Goal: Contribute content: Contribute content

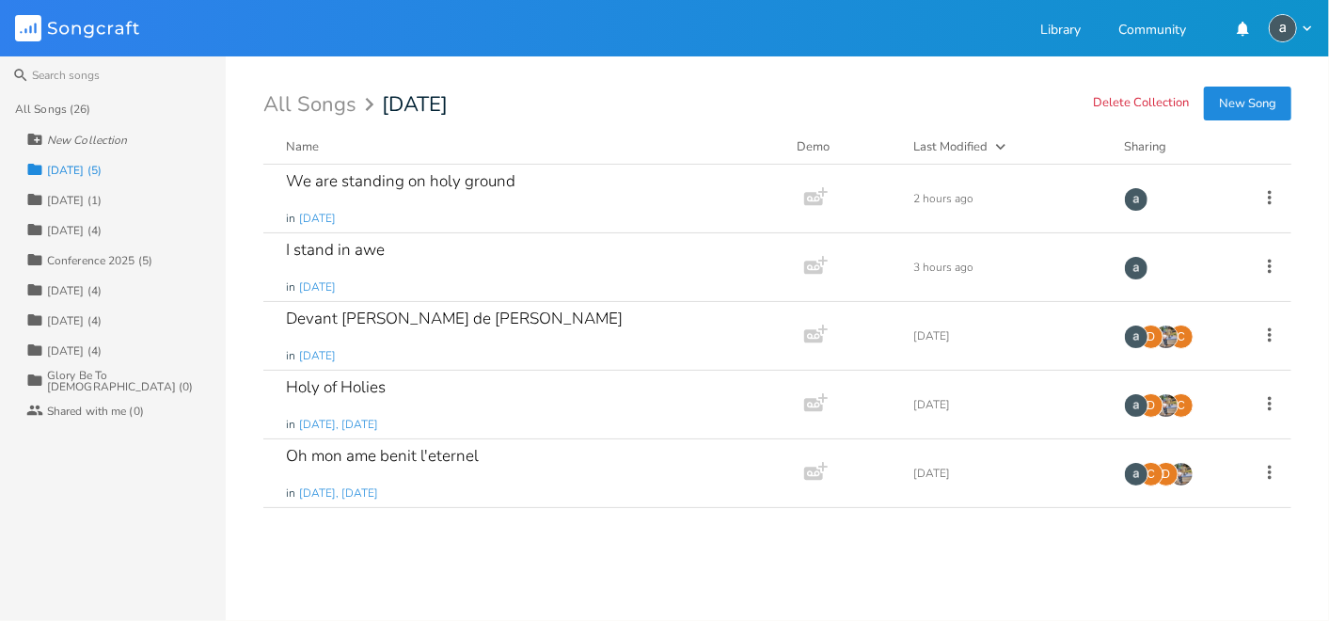
click at [96, 131] on div "New Collection" at bounding box center [125, 139] width 199 height 30
type input "[DATE]"
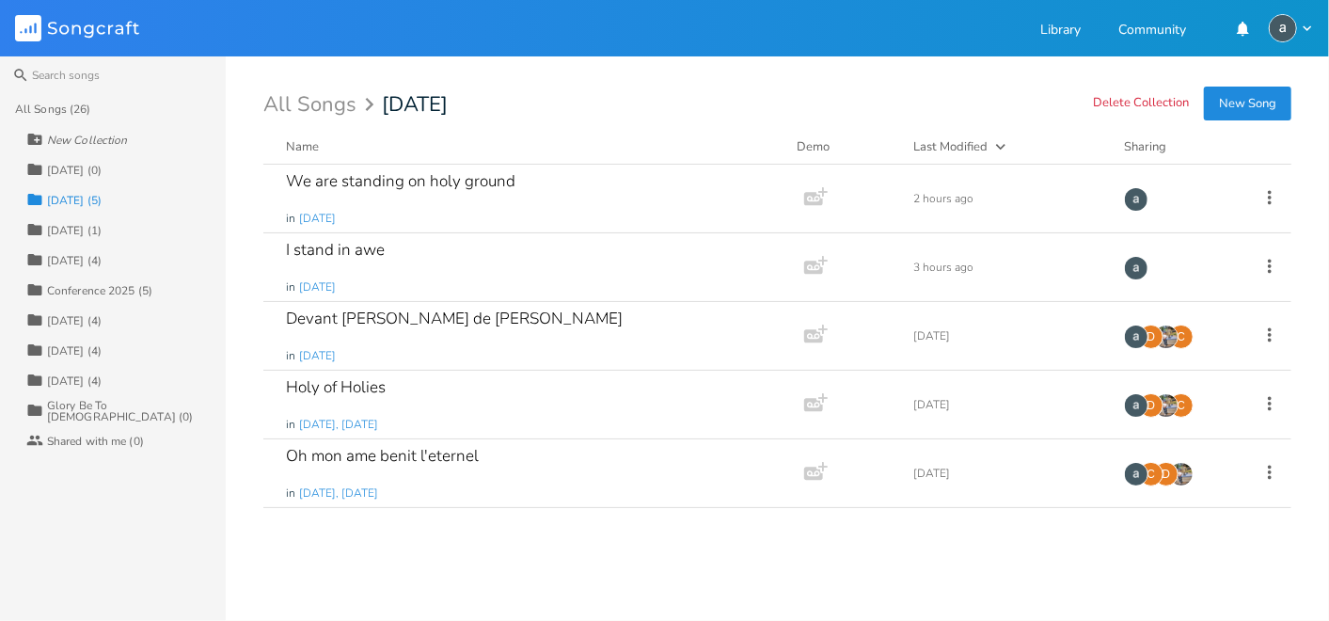
click at [134, 470] on div "All Songs (26) New Collection Collection [DATE] (0) Collection [DATE] (5) Colle…" at bounding box center [113, 357] width 226 height 527
click at [1270, 209] on div "We are standing on holy ground in [DATE] Add Demo 2 hours ago" at bounding box center [777, 199] width 1028 height 69
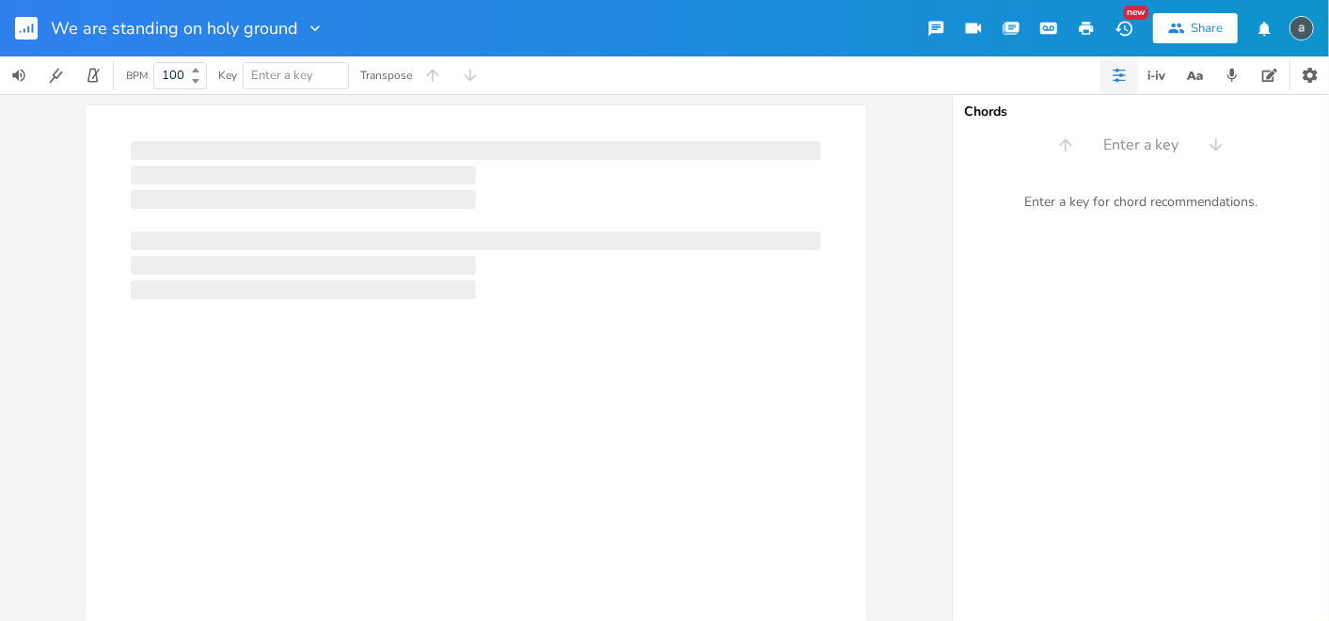
click at [24, 20] on rect "button" at bounding box center [26, 28] width 23 height 23
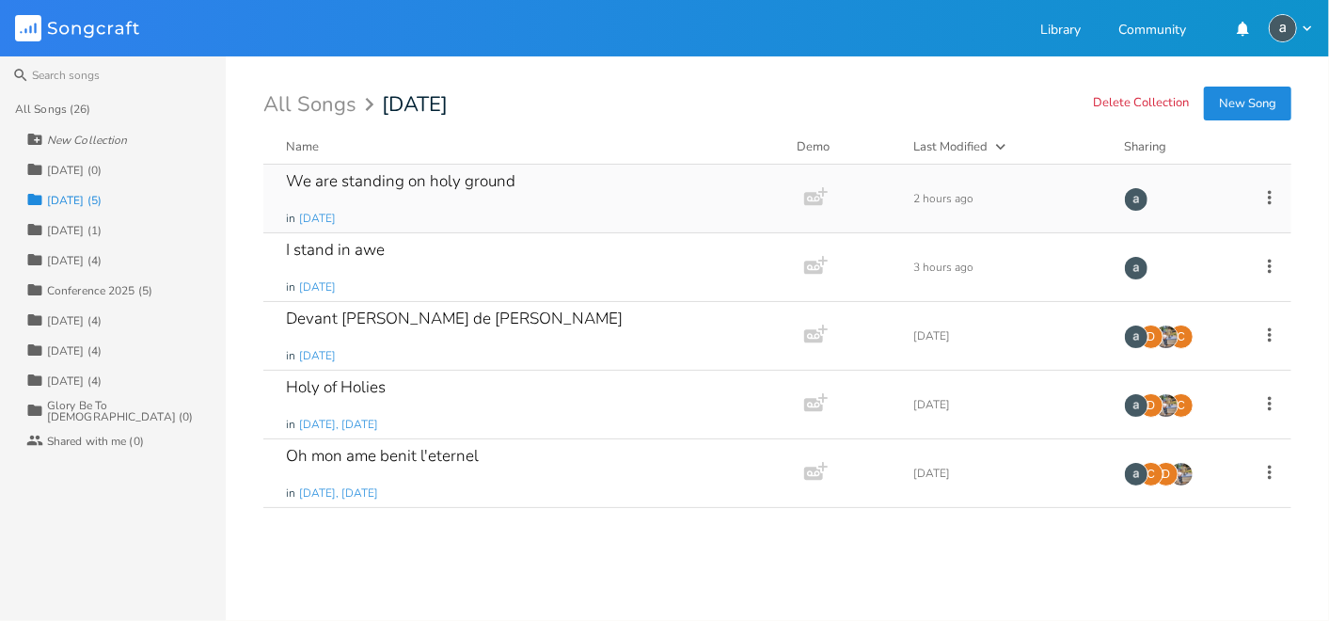
click at [1270, 199] on icon at bounding box center [1269, 197] width 21 height 21
click at [1187, 284] on span "Collection Collections" at bounding box center [1163, 290] width 75 height 13
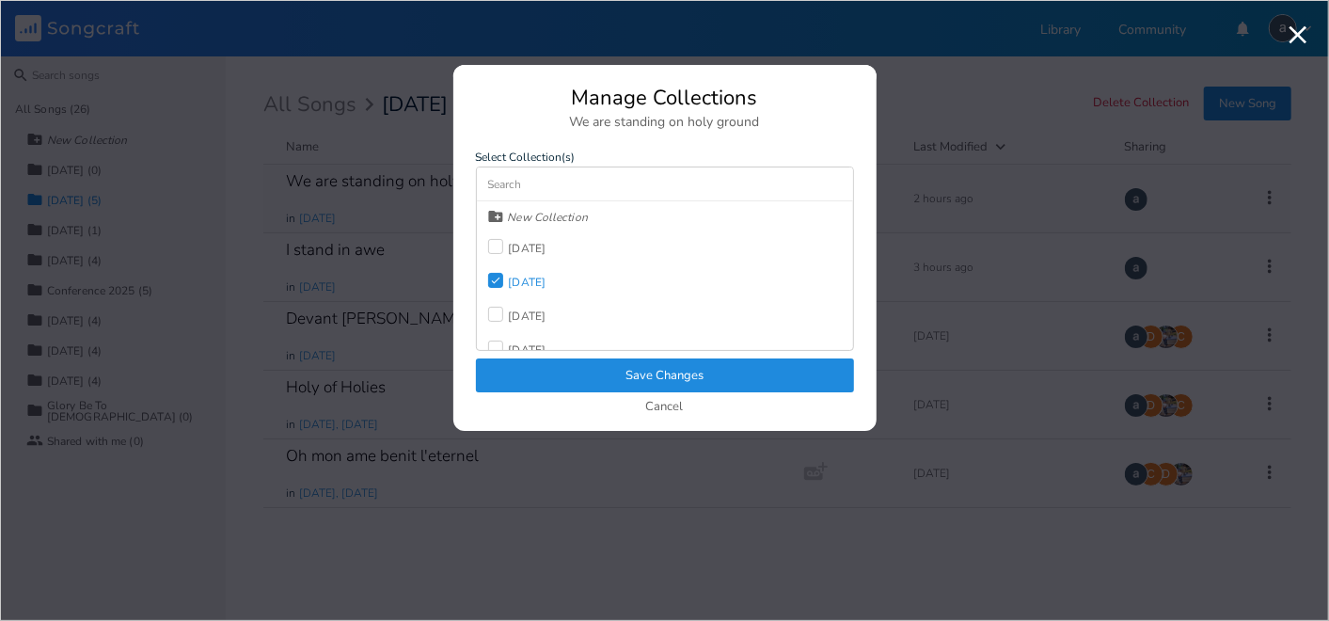
click at [534, 257] on div "[DATE]" at bounding box center [517, 248] width 58 height 34
click at [521, 284] on div "[DATE]" at bounding box center [528, 281] width 38 height 11
click at [527, 368] on button "Save Changes" at bounding box center [665, 375] width 378 height 34
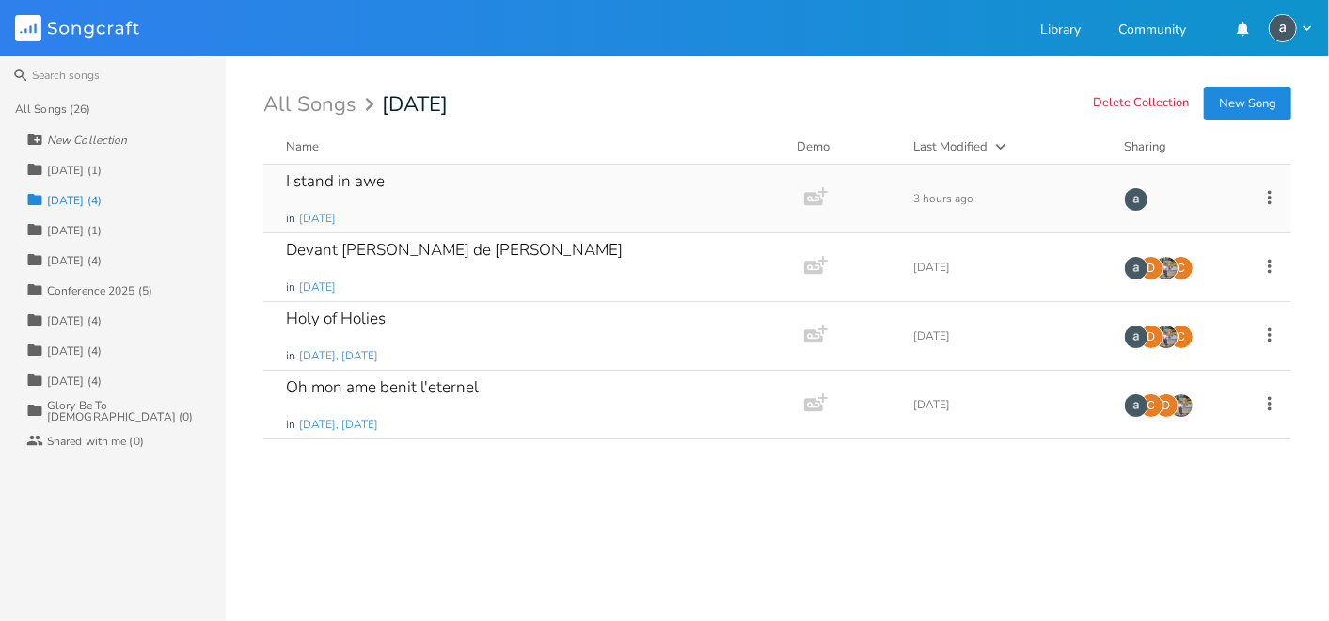
click at [1270, 196] on icon at bounding box center [1270, 197] width 4 height 14
click at [1179, 299] on li "Collection Collections" at bounding box center [1193, 291] width 150 height 32
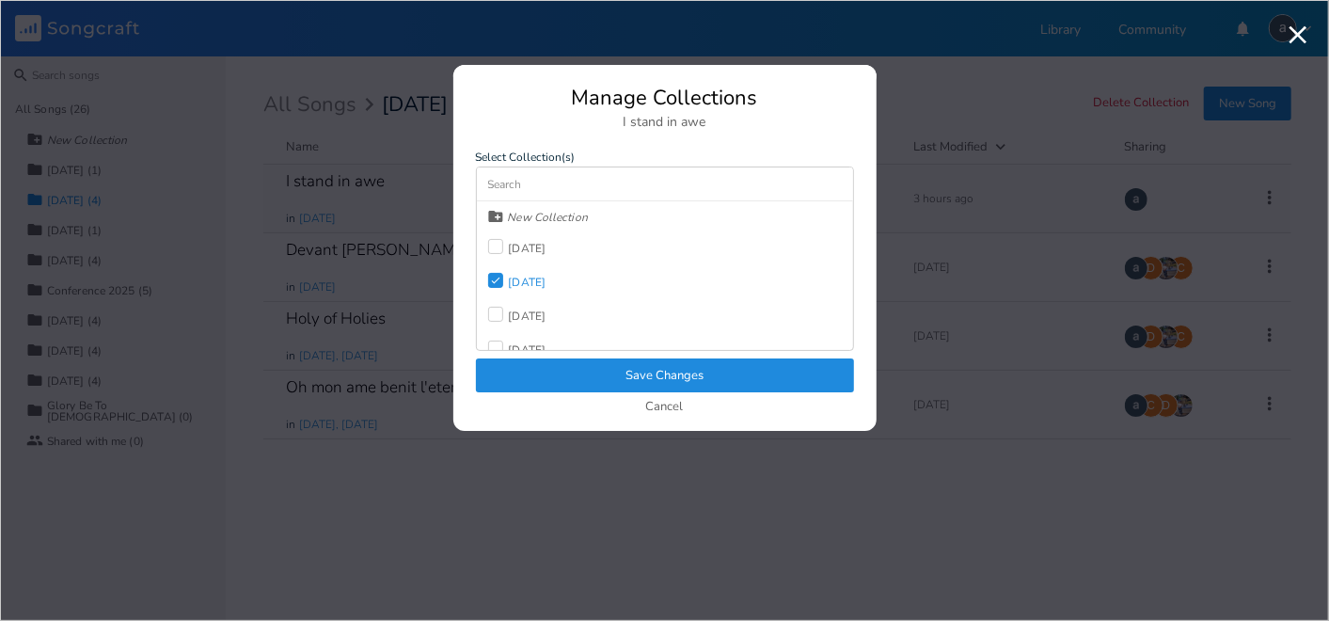
click at [572, 237] on div "New Collection [DATE] Check [DATE] [DATE] [DATE] Conference 2025 [DATE] [DATE] …" at bounding box center [665, 275] width 376 height 149
click at [546, 243] on div "[DATE]" at bounding box center [528, 248] width 38 height 11
click at [537, 278] on div "[DATE]" at bounding box center [528, 281] width 38 height 11
click at [602, 385] on button "Save Changes" at bounding box center [665, 375] width 378 height 34
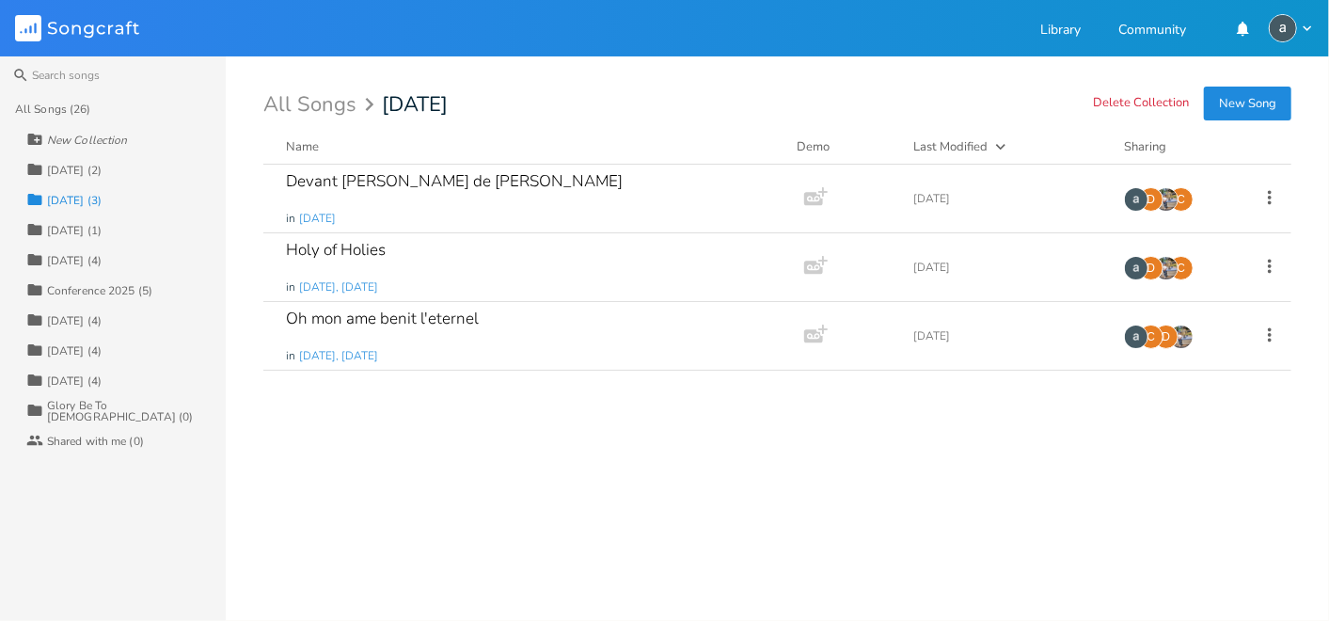
click at [115, 172] on div "Collection [DATE] (2)" at bounding box center [125, 169] width 199 height 30
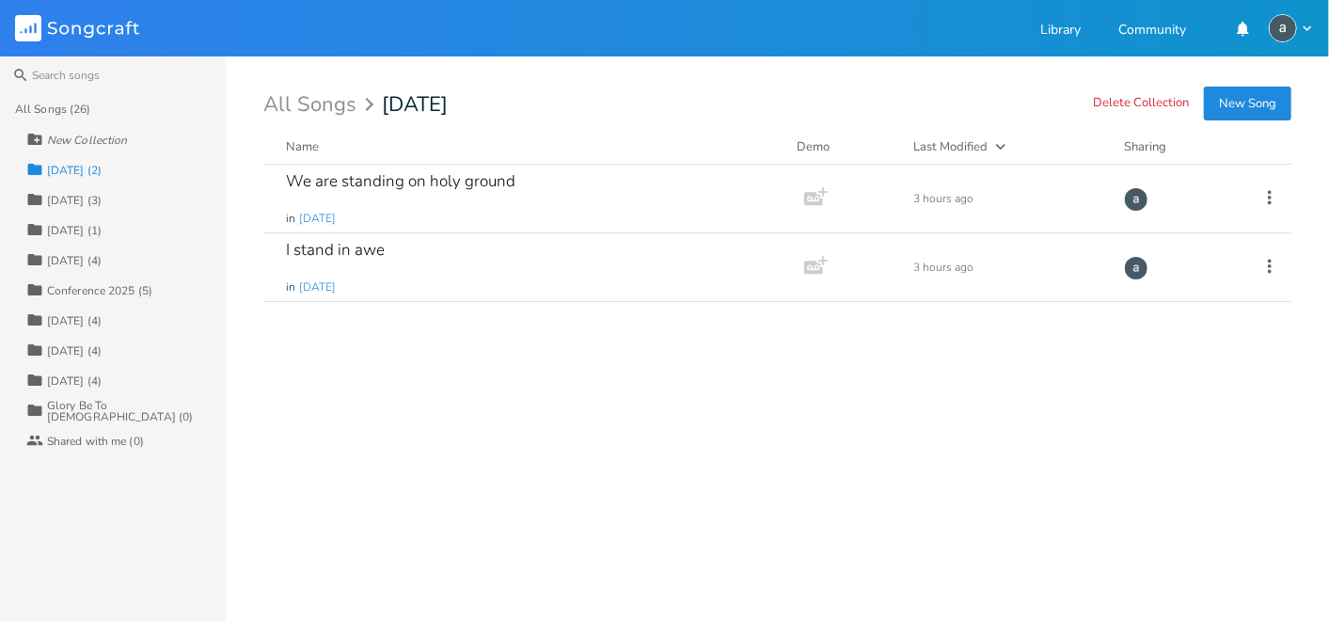
click at [18, 31] on rect at bounding box center [28, 28] width 26 height 26
click at [47, 108] on div "All Songs (26)" at bounding box center [52, 108] width 75 height 11
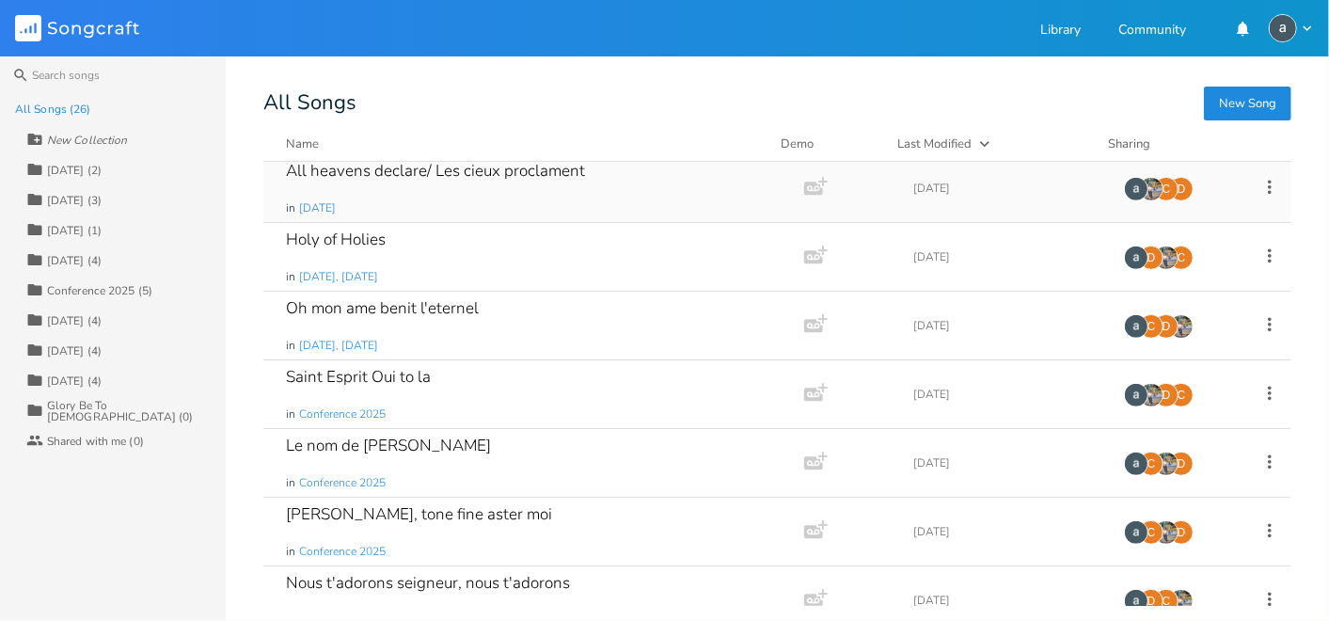
scroll to position [558, 0]
click at [1259, 525] on icon at bounding box center [1269, 529] width 21 height 21
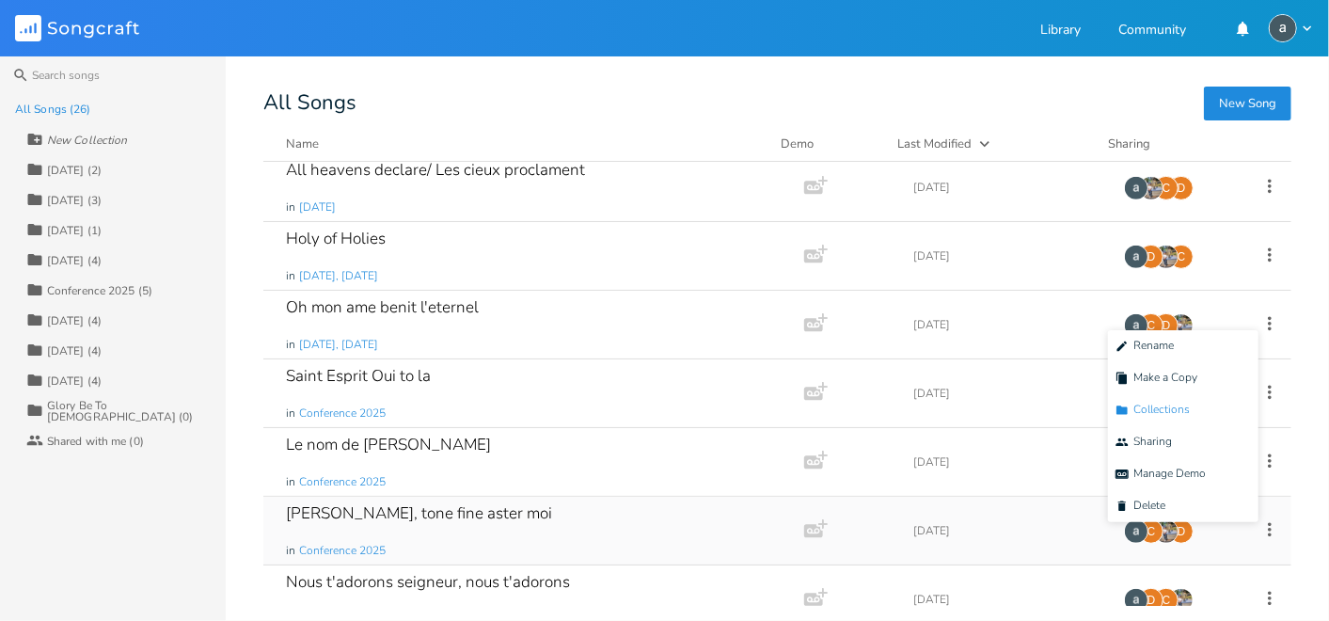
click at [1191, 419] on li "Collection Collections" at bounding box center [1183, 410] width 150 height 32
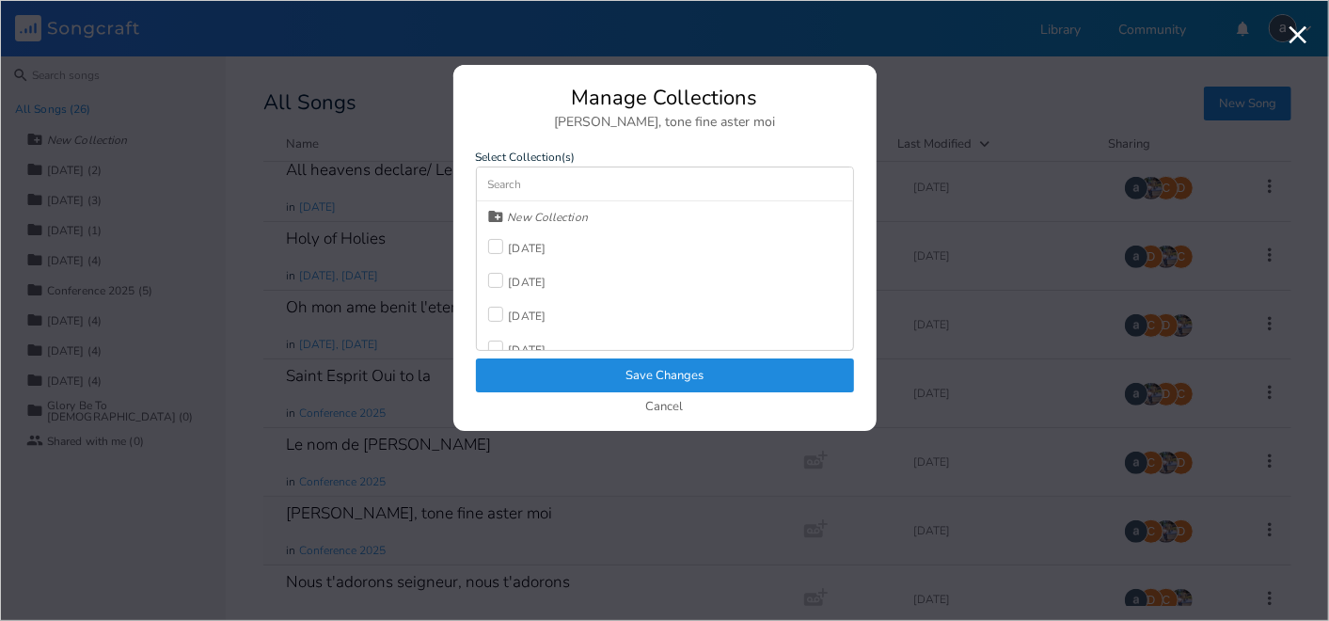
click at [546, 246] on div "[DATE]" at bounding box center [528, 248] width 38 height 11
click at [602, 375] on button "Save Changes" at bounding box center [665, 375] width 378 height 34
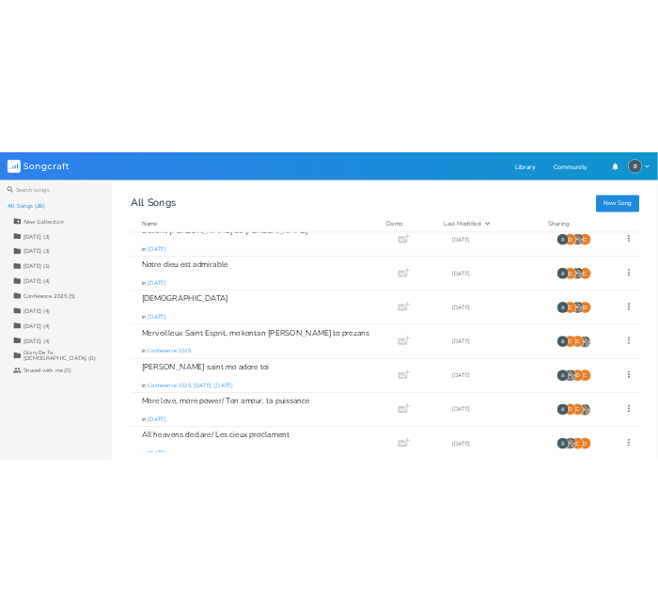
scroll to position [0, 0]
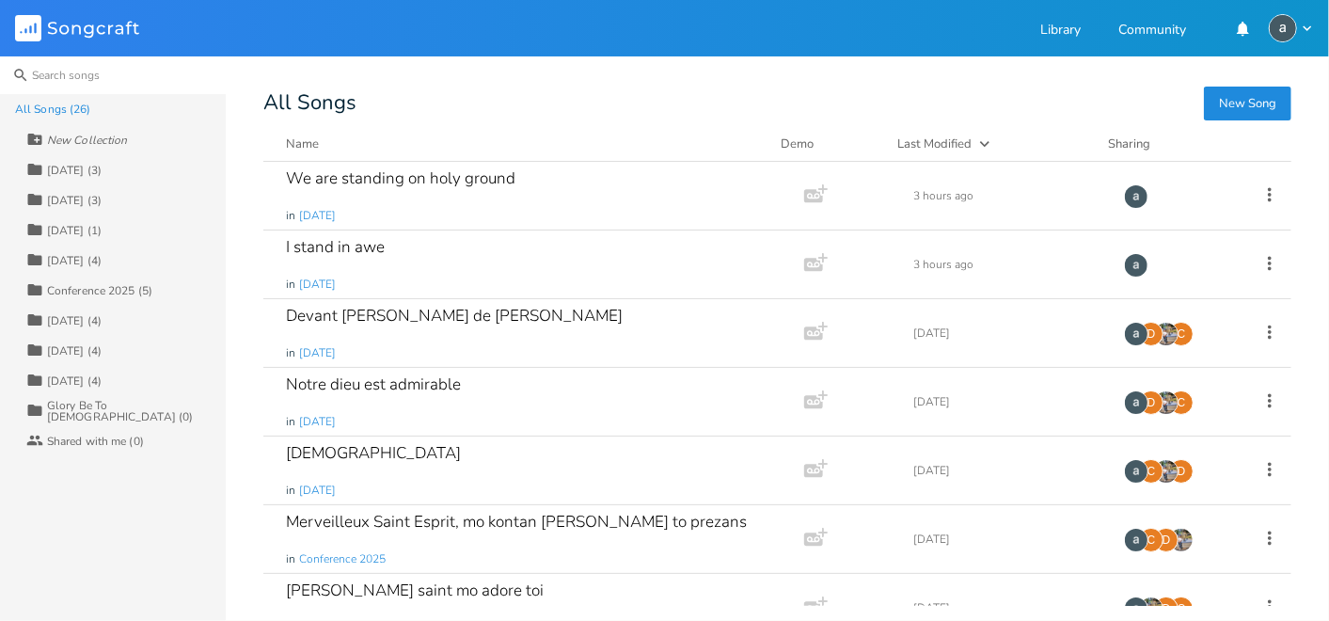
click at [65, 63] on input at bounding box center [113, 75] width 226 height 38
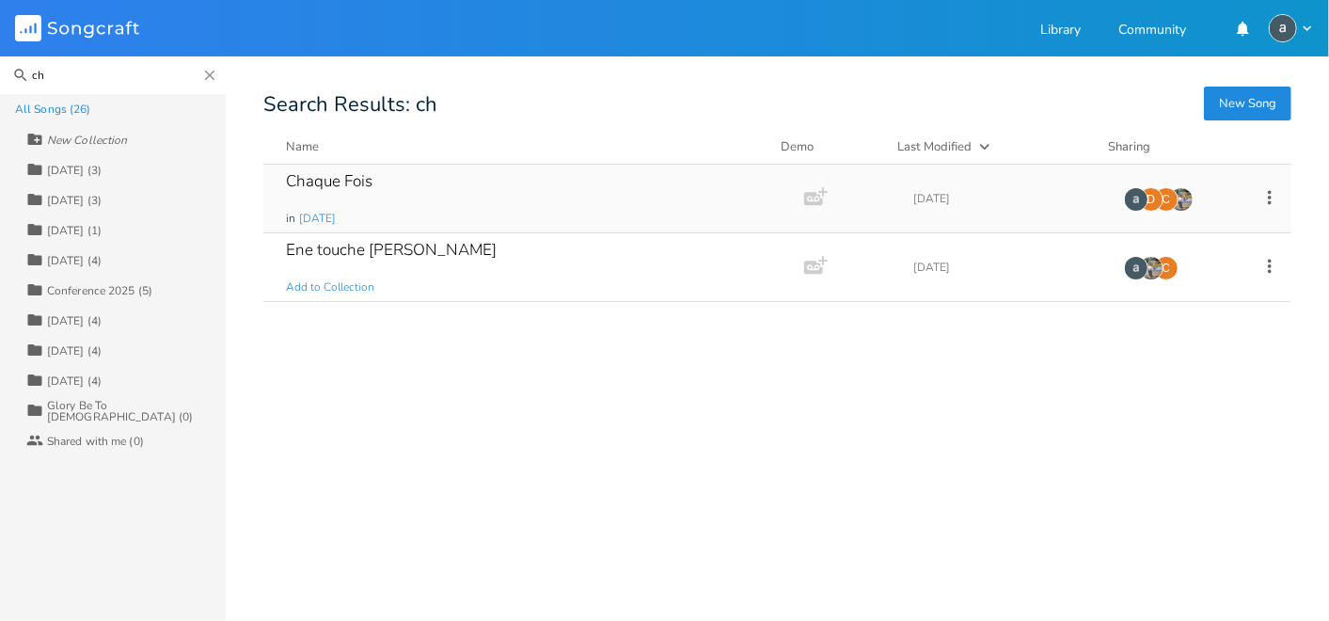
type input "ch"
click at [1270, 190] on icon at bounding box center [1270, 197] width 4 height 14
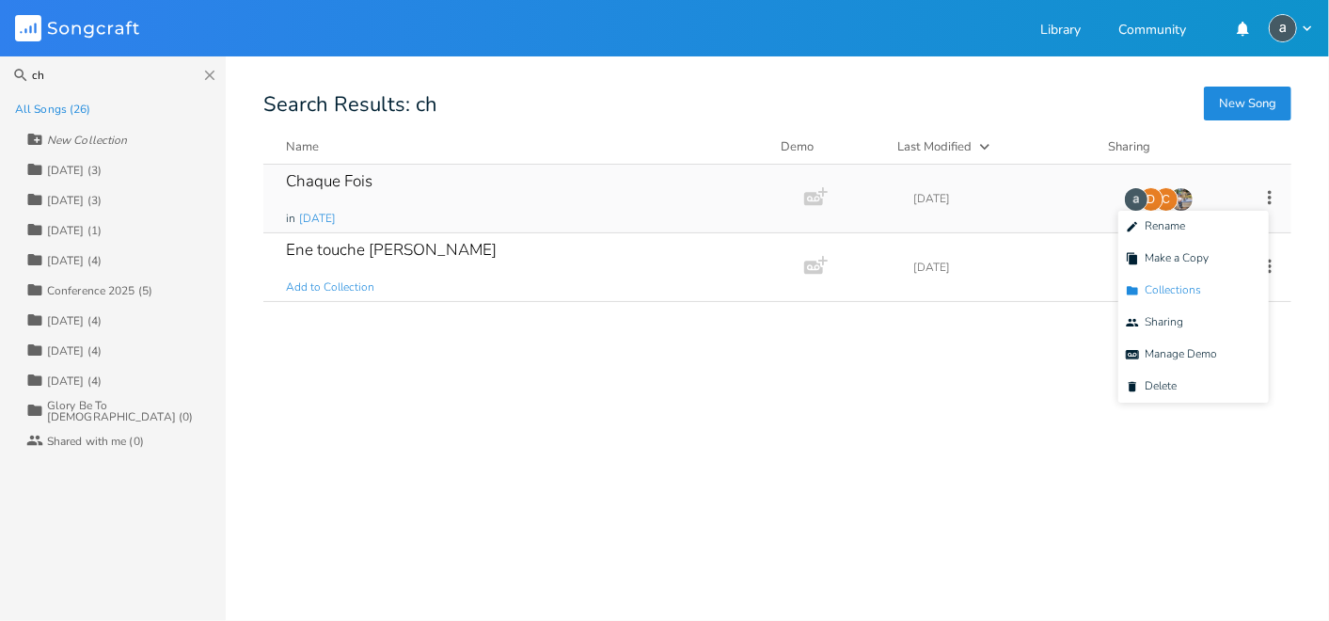
click at [1205, 285] on li "Collection Collections" at bounding box center [1193, 291] width 150 height 32
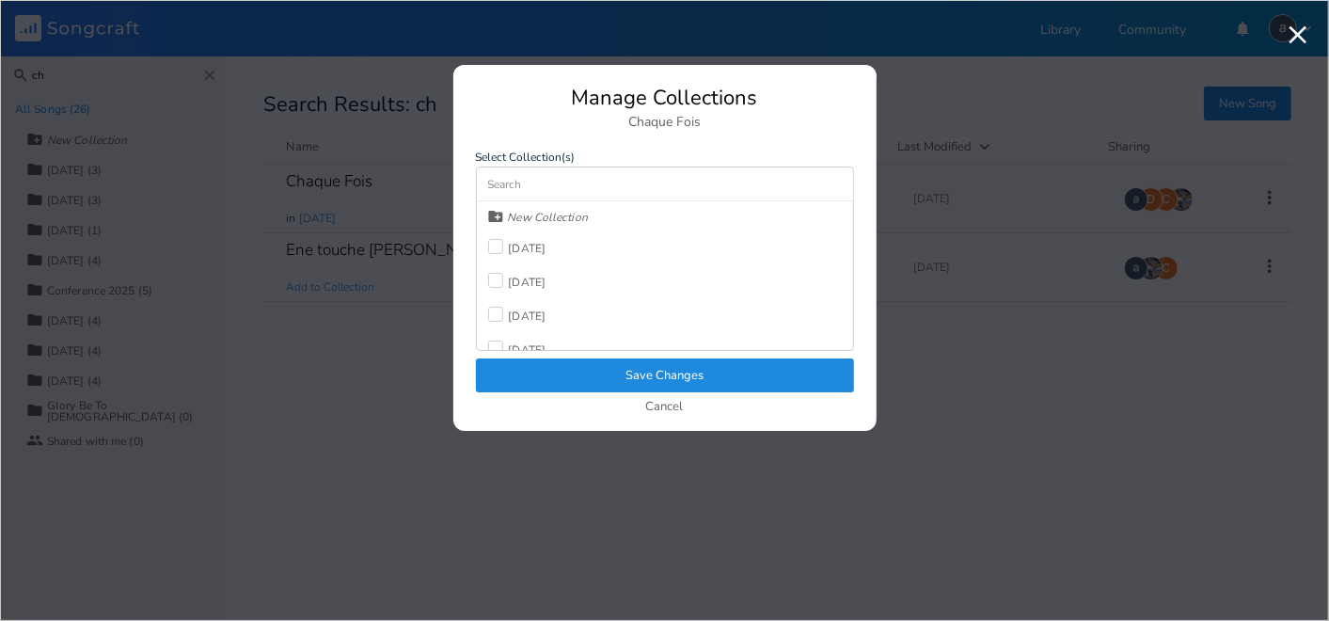
click at [574, 244] on div "New Collection [DATE] [DATE] [DATE] [DATE] Conference 2025 [DATE] Check [DATE] …" at bounding box center [665, 275] width 376 height 149
click at [533, 243] on div "[DATE]" at bounding box center [528, 248] width 38 height 11
click at [558, 365] on button "Save Changes" at bounding box center [665, 375] width 378 height 34
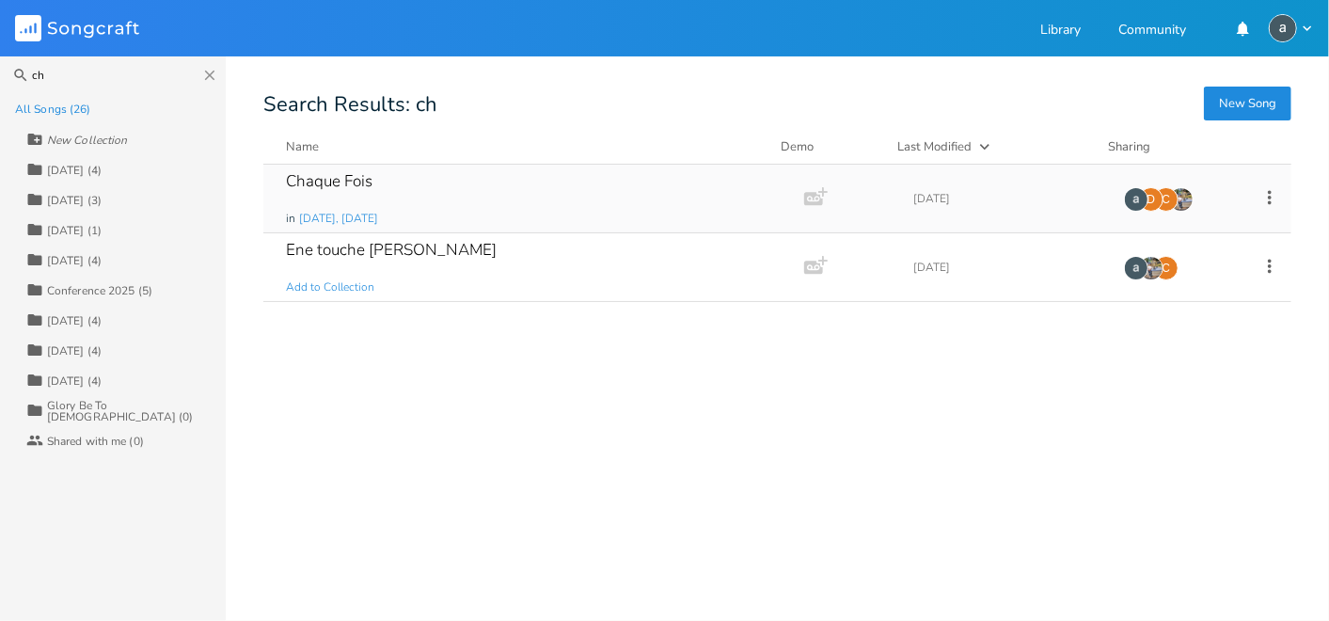
click at [73, 171] on div "[DATE] (4)" at bounding box center [74, 170] width 55 height 11
click at [204, 72] on icon "Close" at bounding box center [209, 75] width 17 height 17
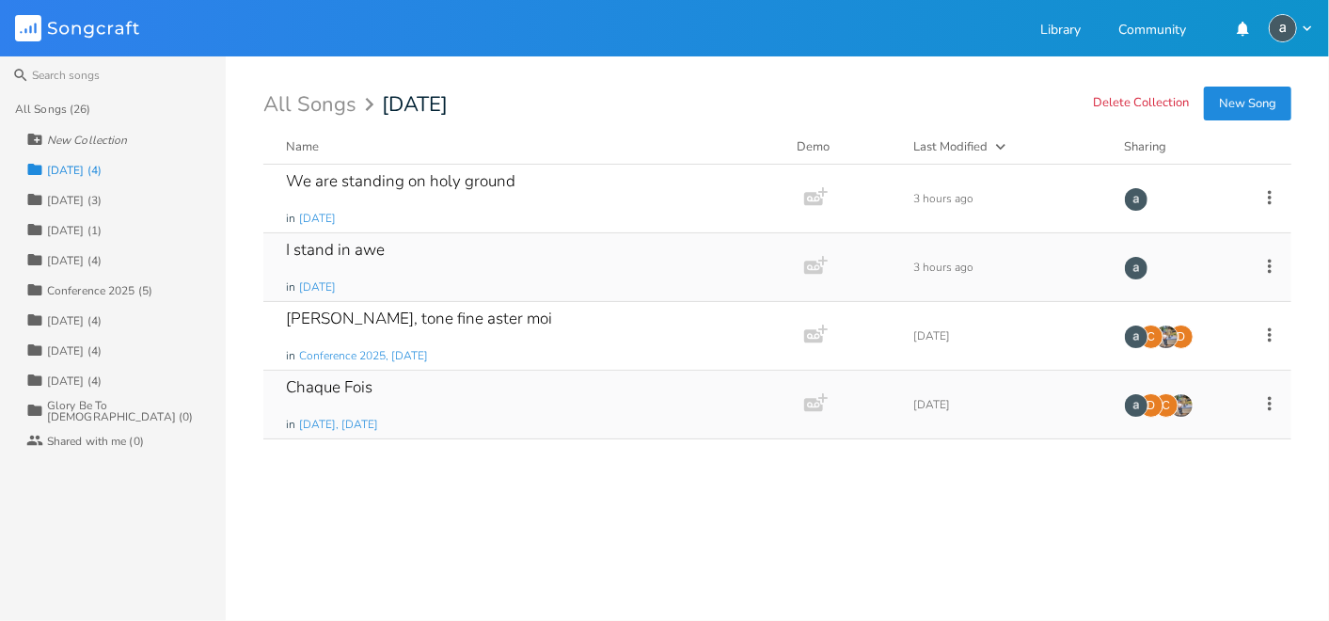
click at [462, 288] on div "I stand in awe in [DATE]" at bounding box center [530, 267] width 488 height 68
click at [495, 264] on div "I stand in awe in [DATE]" at bounding box center [530, 267] width 488 height 68
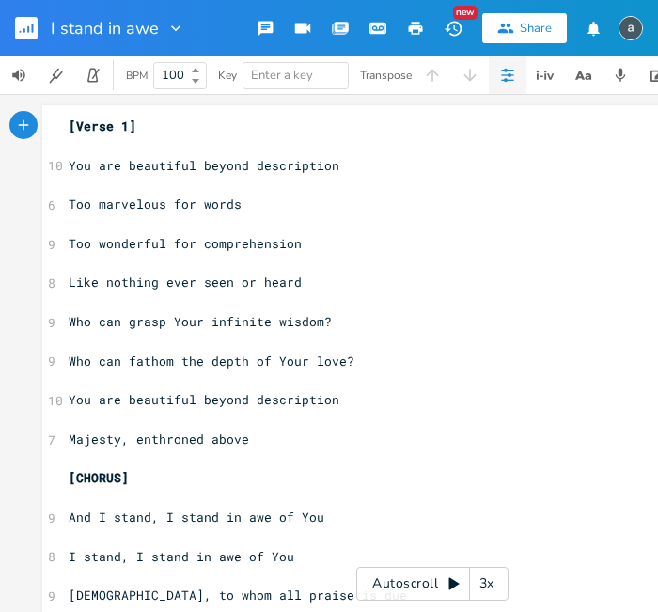
click at [249, 141] on pre "​" at bounding box center [432, 146] width 735 height 20
click at [130, 150] on pre "​" at bounding box center [432, 146] width 735 height 20
type textarea "G C G"
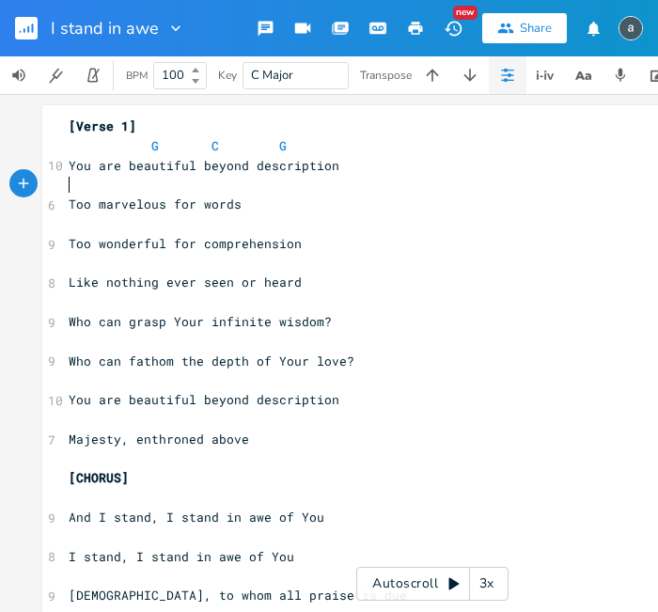
click at [102, 179] on pre "​" at bounding box center [432, 185] width 735 height 20
type textarea "C D G"
click at [134, 213] on pre "Too marvelous for words" at bounding box center [432, 205] width 735 height 20
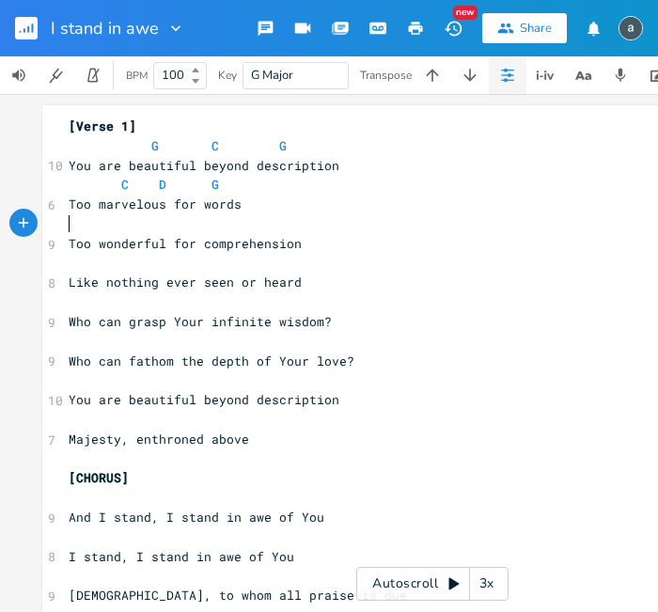
click at [133, 216] on pre "​" at bounding box center [432, 224] width 735 height 20
type textarea "Emm"
type textarea "D"
click at [115, 254] on pre "​" at bounding box center [432, 264] width 735 height 20
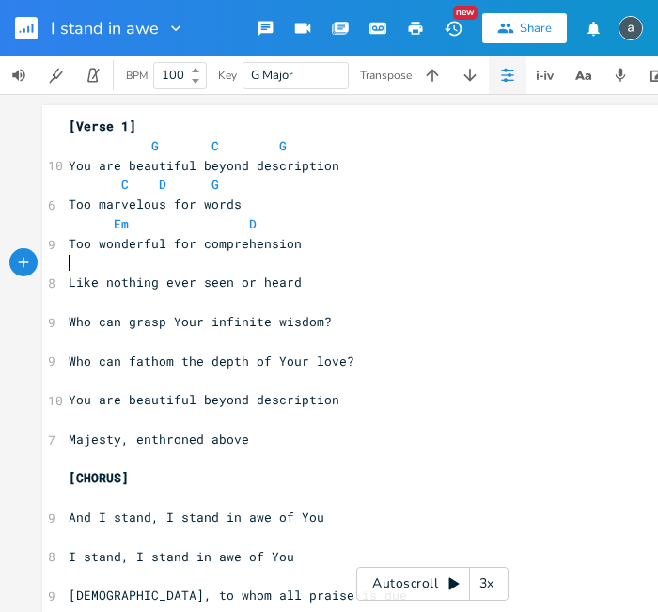
click at [112, 259] on pre "​" at bounding box center [432, 264] width 735 height 20
type textarea "C D"
click at [99, 299] on pre "​" at bounding box center [432, 302] width 735 height 20
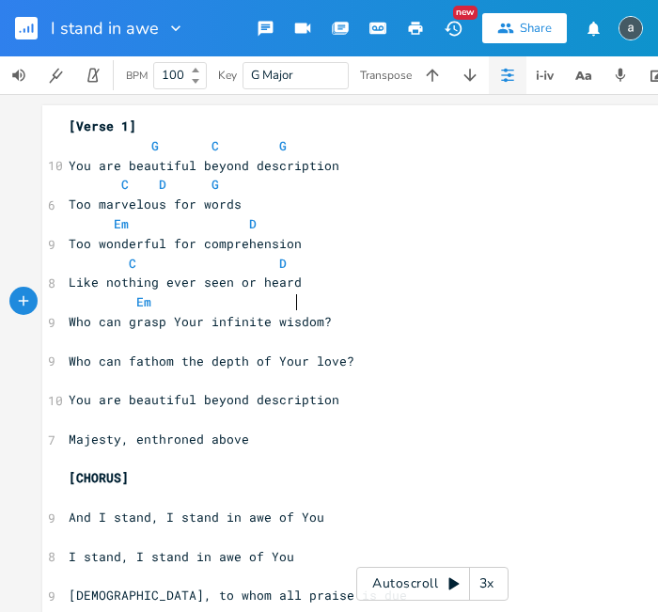
type textarea "Em G"
click at [97, 353] on span "Who can fathom the depth of Your love?" at bounding box center [212, 361] width 286 height 17
click at [107, 341] on pre "​" at bounding box center [432, 342] width 735 height 20
type textarea "C D"
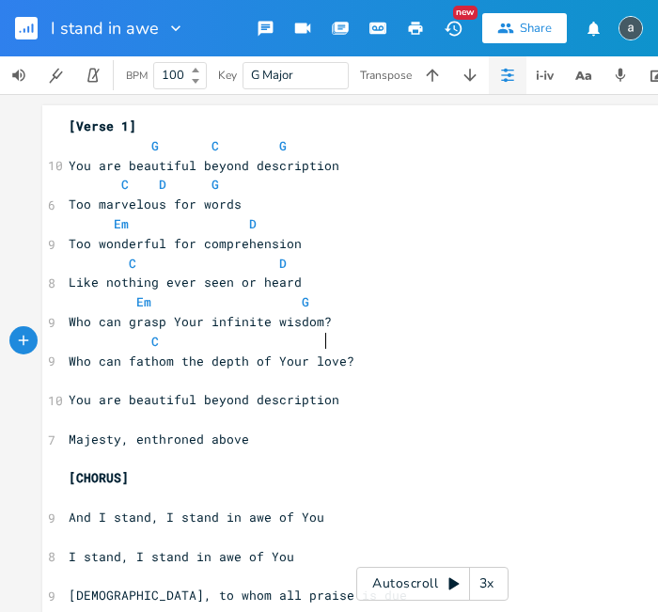
scroll to position [0, 126]
click at [110, 385] on pre "​" at bounding box center [432, 380] width 735 height 20
type textarea "G C G"
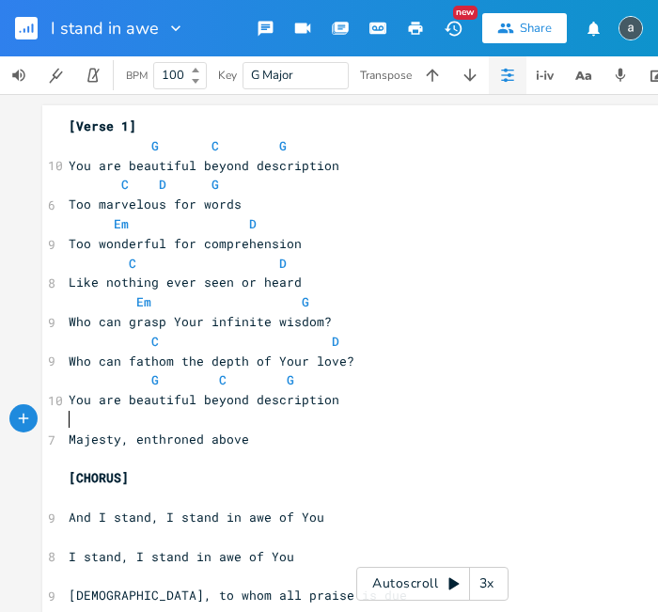
click at [104, 423] on pre "​" at bounding box center [432, 420] width 735 height 20
type textarea "C D G"
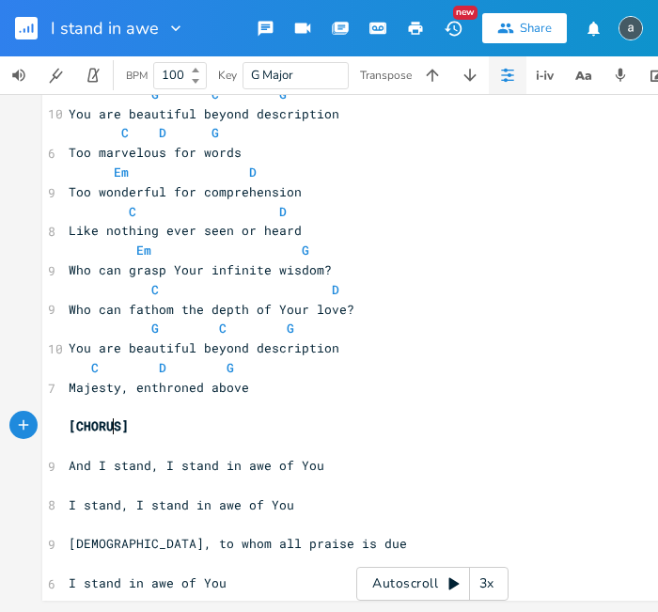
click at [104, 423] on pre "[CHORUS]" at bounding box center [432, 427] width 735 height 20
click at [263, 363] on pre "C D G" at bounding box center [432, 368] width 735 height 20
type textarea "D"
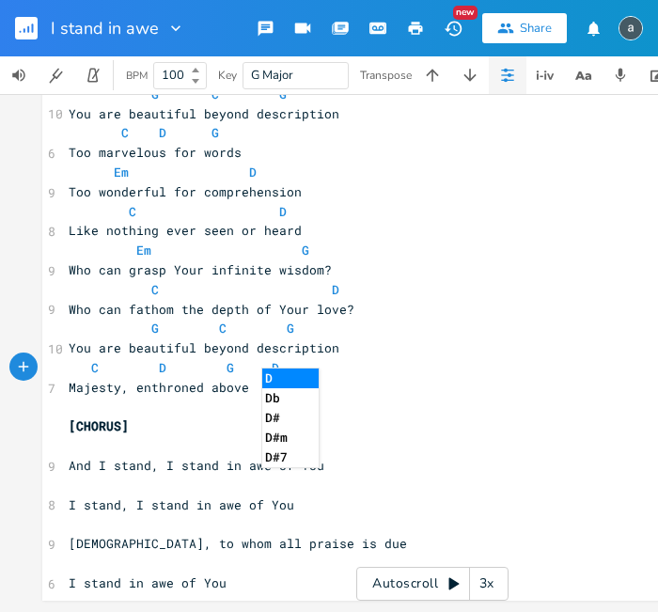
click at [184, 439] on pre "​" at bounding box center [432, 446] width 735 height 20
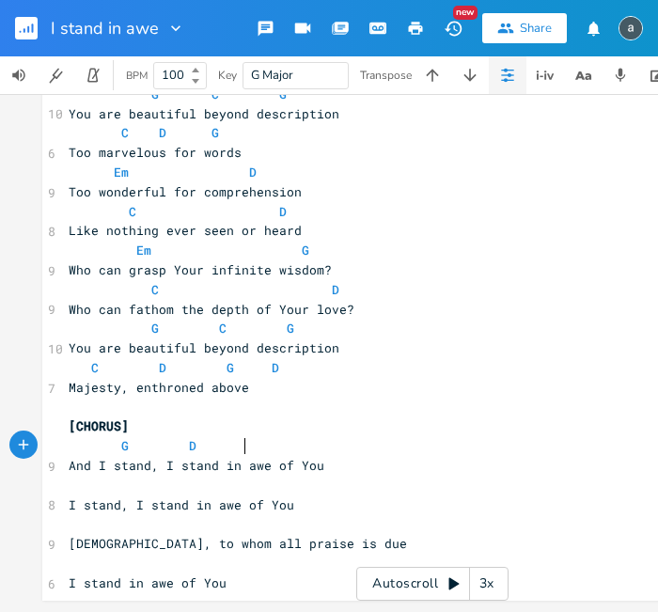
scroll to position [0, 91]
type textarea "G D C"
click at [170, 478] on pre "​" at bounding box center [432, 486] width 735 height 20
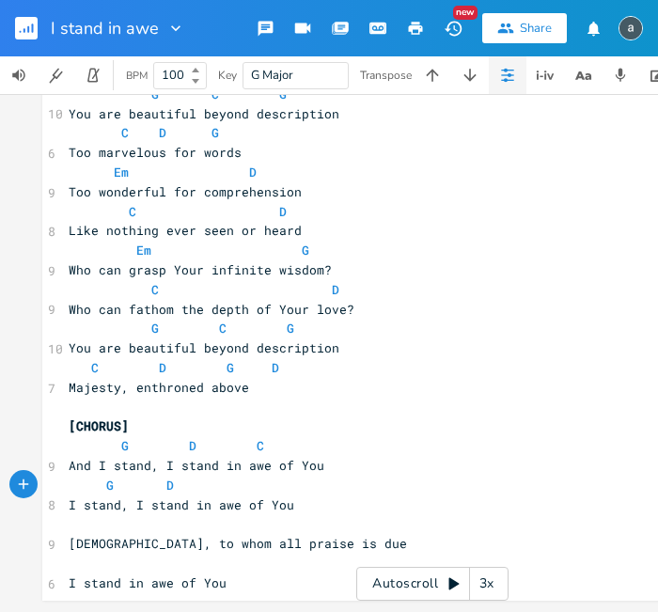
type textarea "G D C"
click at [115, 517] on pre "​" at bounding box center [432, 524] width 735 height 20
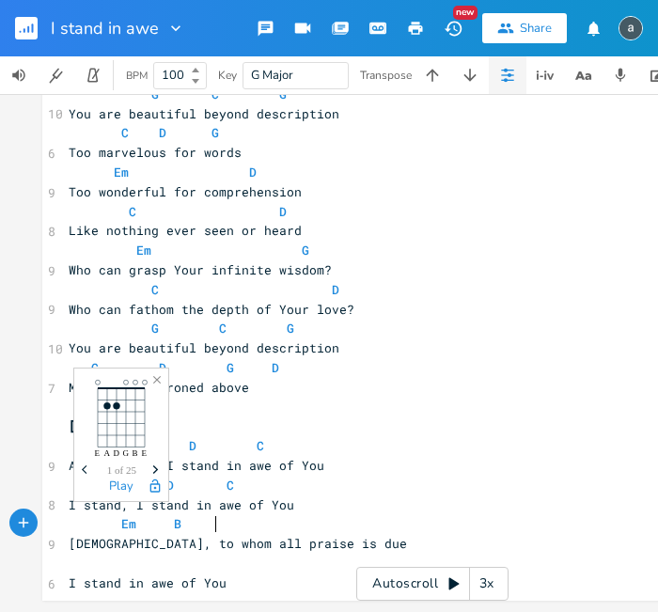
scroll to position [0, 83]
type textarea "Em B C"
click at [169, 559] on pre "​" at bounding box center [432, 564] width 735 height 20
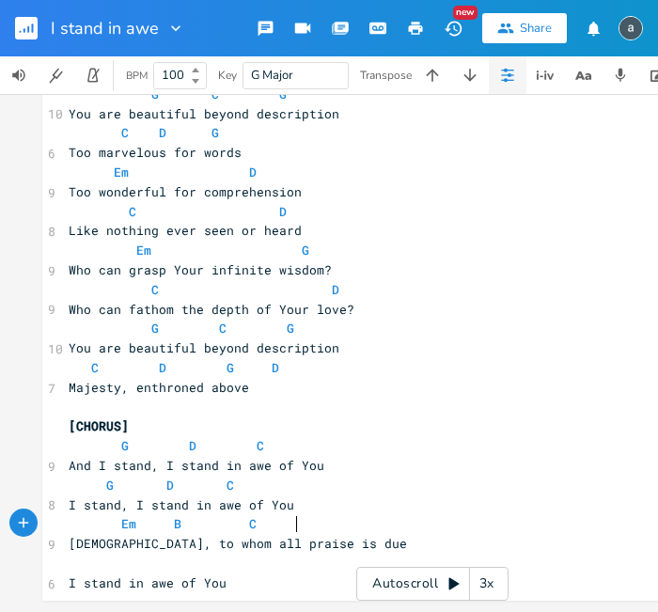
click at [301, 514] on pre "Em B C" at bounding box center [432, 524] width 735 height 20
type textarea "C#m"
click at [217, 554] on pre "​" at bounding box center [432, 564] width 735 height 20
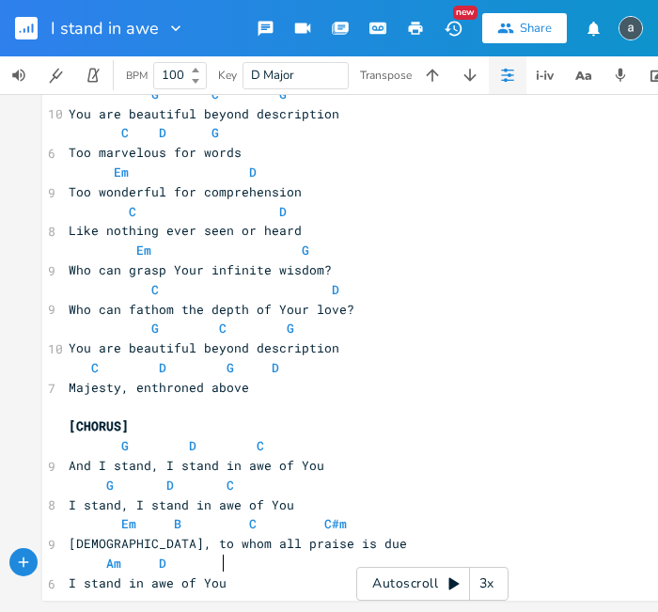
type textarea "Am D G"
click at [356, 345] on pre "You are beautiful beyond description" at bounding box center [432, 349] width 735 height 20
type input "g"
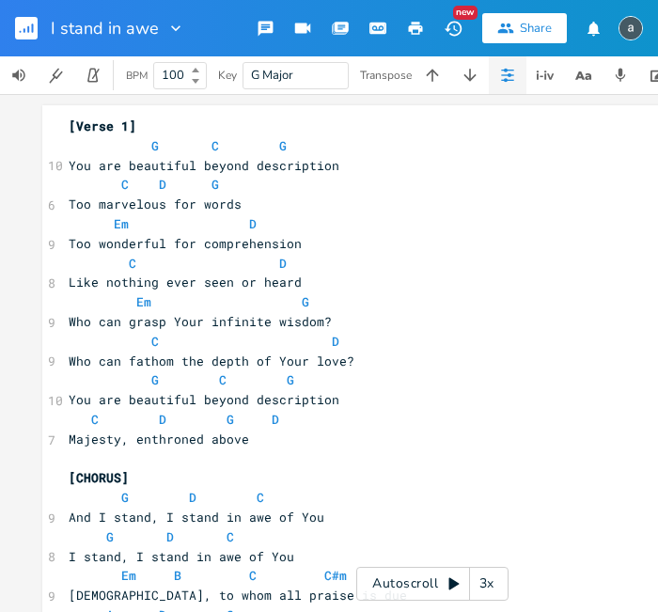
click at [37, 43] on button "button" at bounding box center [34, 28] width 38 height 45
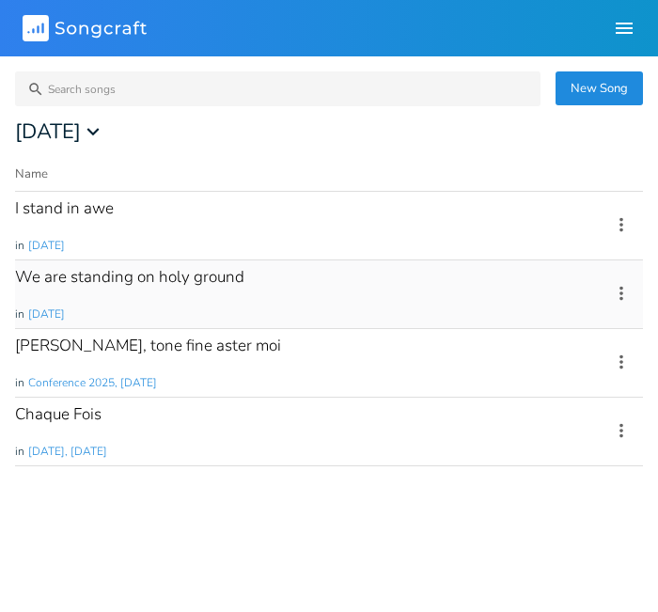
click at [104, 274] on div "We are standing on holy ground" at bounding box center [129, 277] width 229 height 16
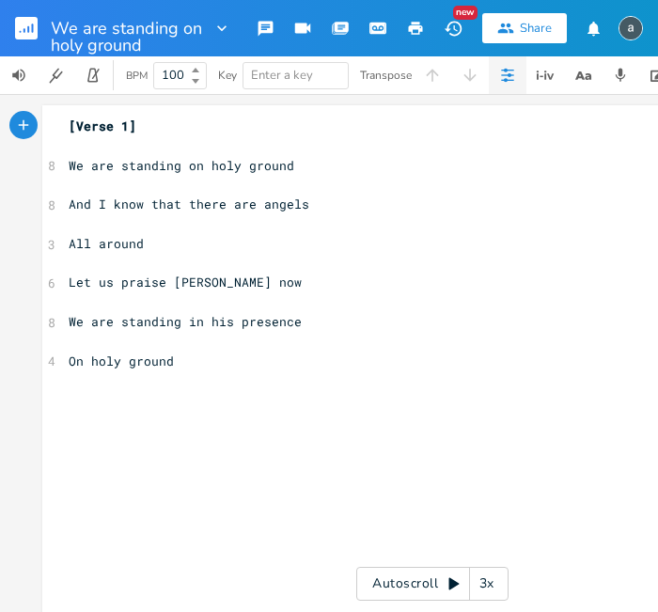
click at [115, 141] on pre "​" at bounding box center [432, 146] width 735 height 20
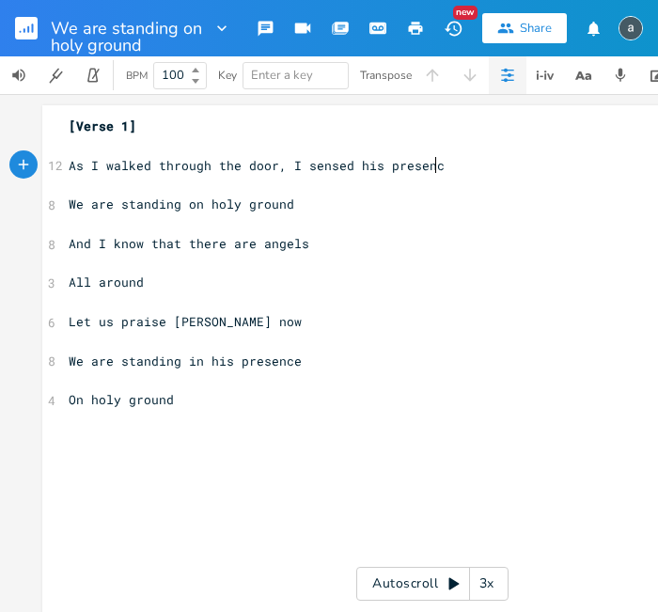
type textarea "As I walked through the door, I sensed his presence"
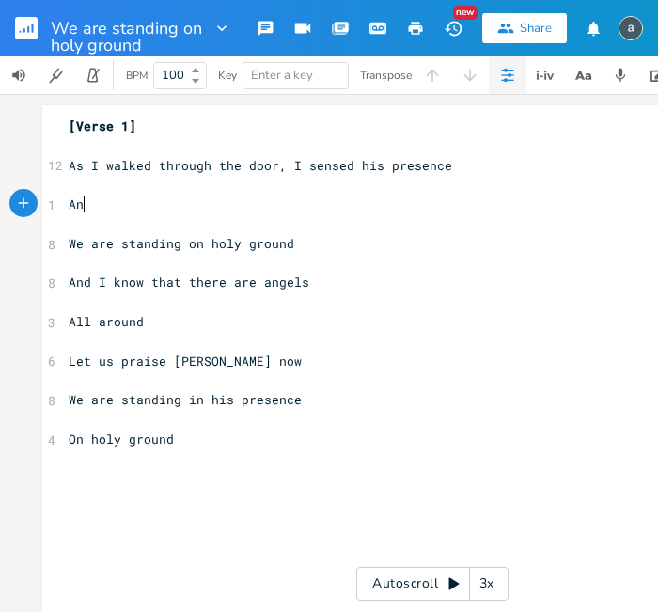
type textarea "An"
type textarea "d i"
type textarea "I knew this was a place where love abounds"
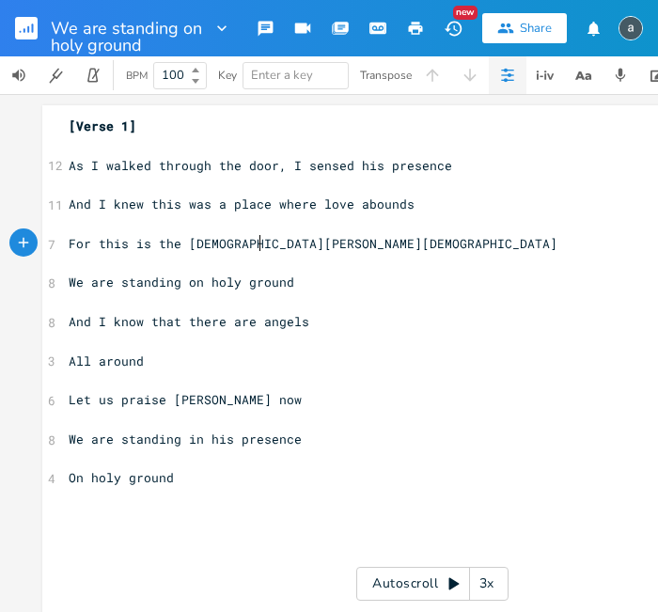
type textarea "For this is the [DEMOGRAPHIC_DATA], [DEMOGRAPHIC_DATA]"
type textarea "hovah God avides"
type textarea "bides herer"
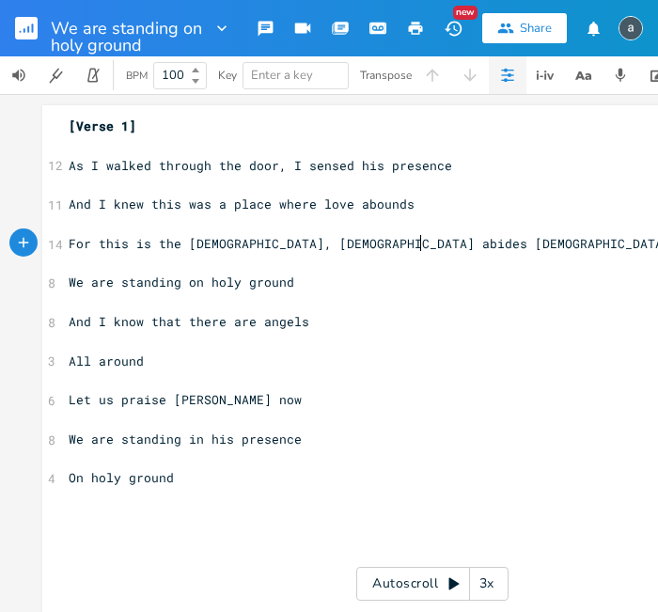
scroll to position [0, 61]
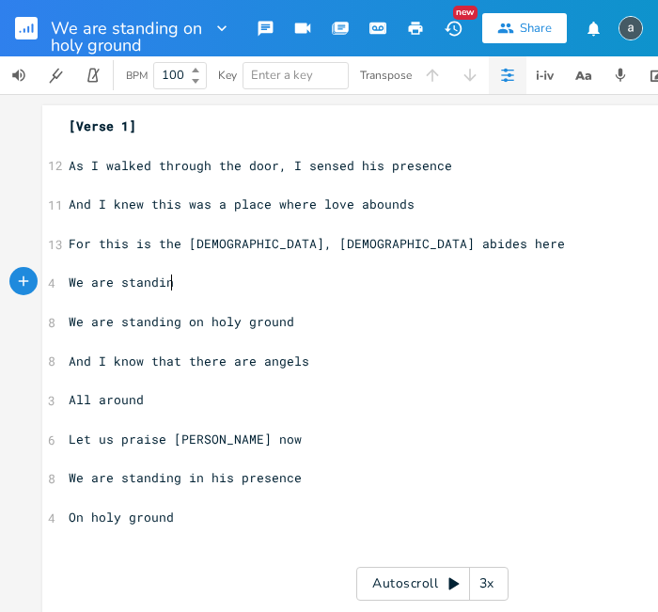
type textarea "We are standin"
type textarea "g in his presence on [GEOGRAPHIC_DATA]"
click at [162, 302] on pre "​" at bounding box center [432, 302] width 735 height 20
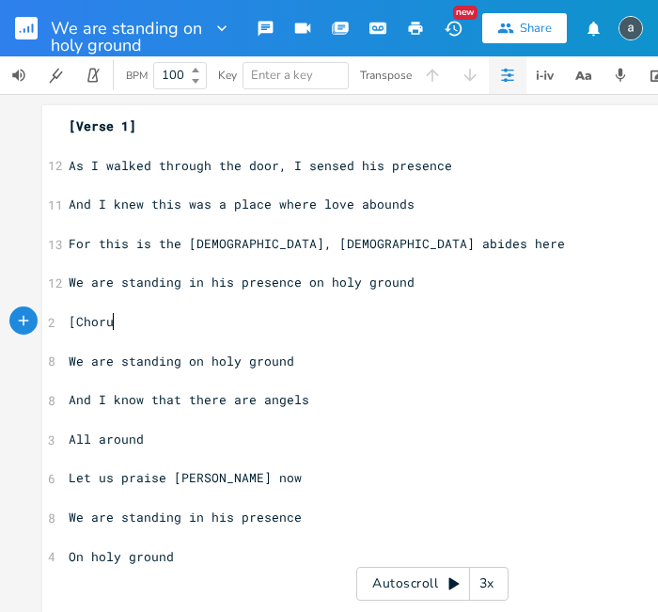
scroll to position [0, 42]
type textarea "[Chorus]"
click at [153, 149] on pre "​" at bounding box center [432, 146] width 735 height 20
click at [190, 139] on pre "​" at bounding box center [432, 146] width 735 height 20
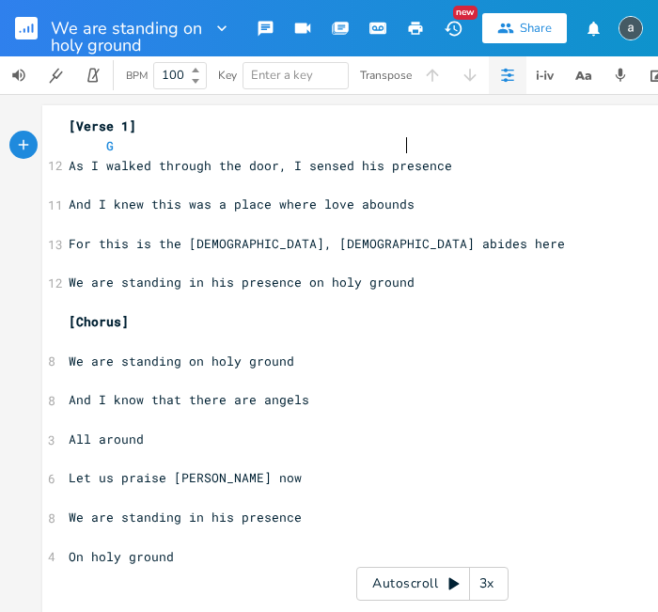
type textarea "G D"
click at [180, 196] on span "And I knew this was a place where love abounds" at bounding box center [242, 204] width 346 height 17
click at [184, 184] on pre "​" at bounding box center [432, 185] width 735 height 20
type textarea "C Am G"
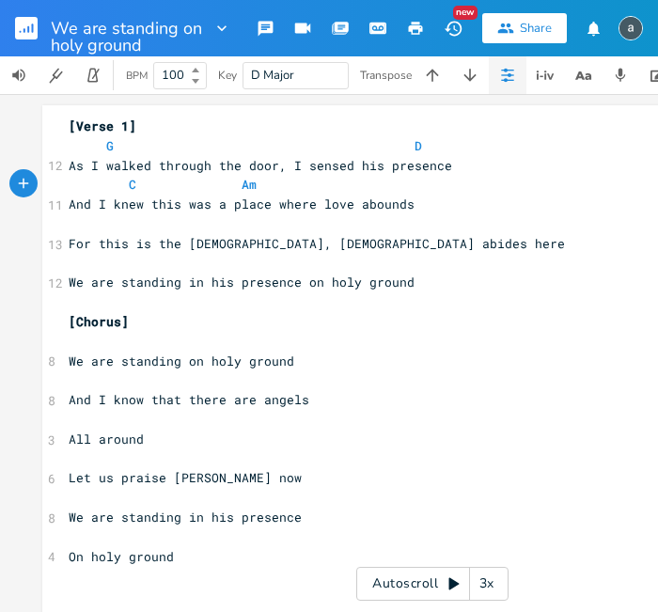
scroll to position [0, 162]
click at [152, 219] on pre "​" at bounding box center [432, 224] width 735 height 20
type textarea "D C Am"
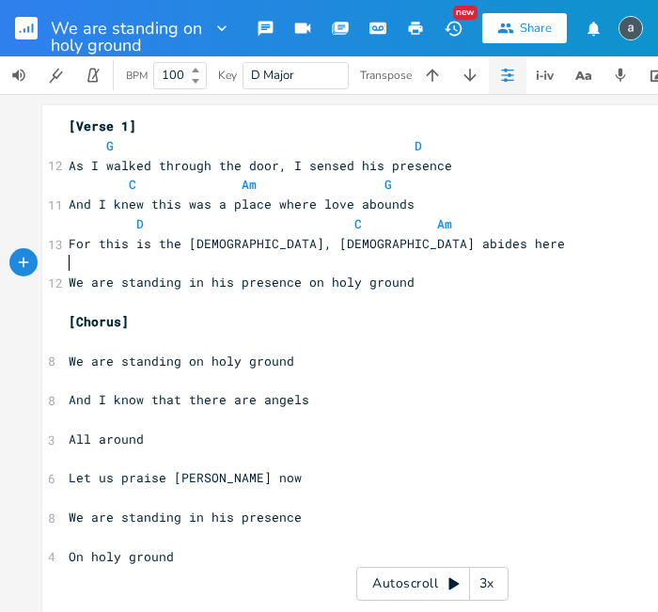
click at [134, 264] on pre "​" at bounding box center [432, 264] width 735 height 20
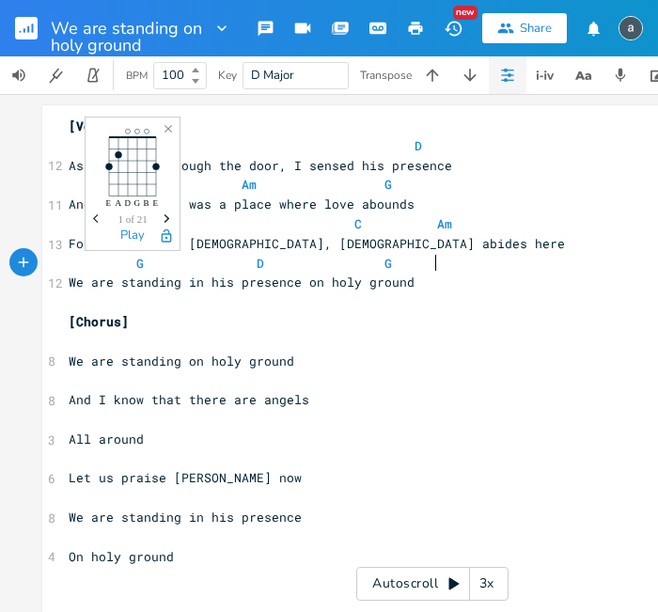
type textarea "G D G D"
click at [120, 350] on pre "​" at bounding box center [432, 342] width 735 height 20
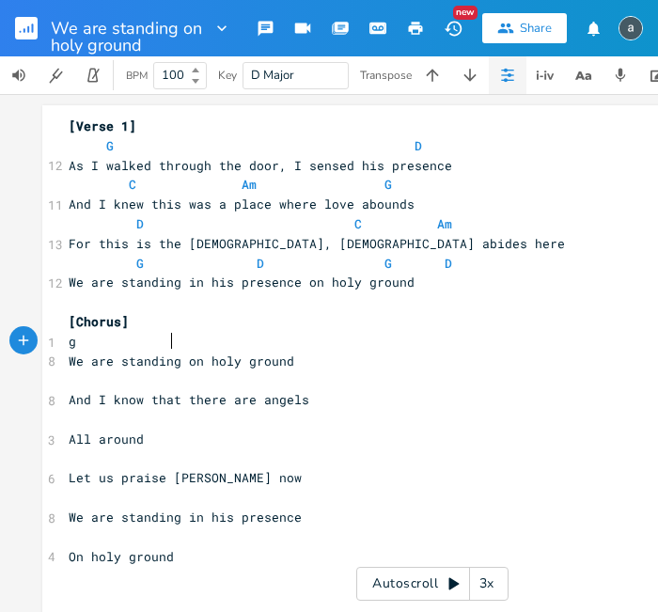
type textarea "g"
type textarea "G"
type textarea "C G"
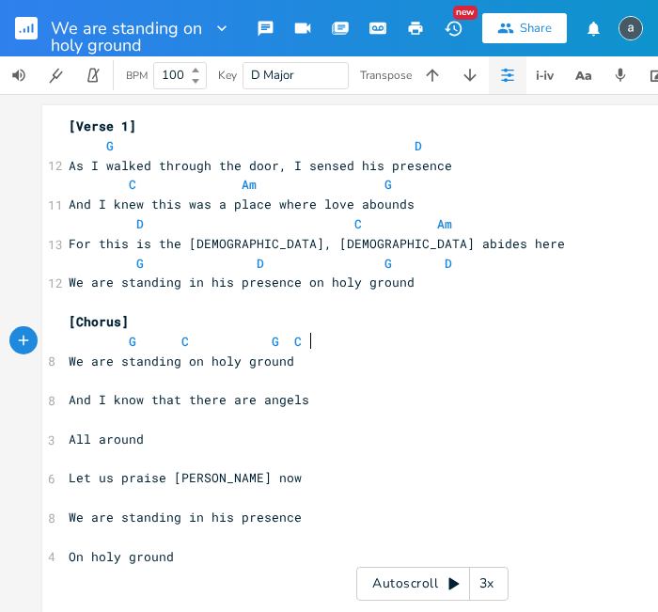
scroll to position [0, 16]
type textarea "C G"
click at [238, 382] on pre "​" at bounding box center [432, 380] width 735 height 20
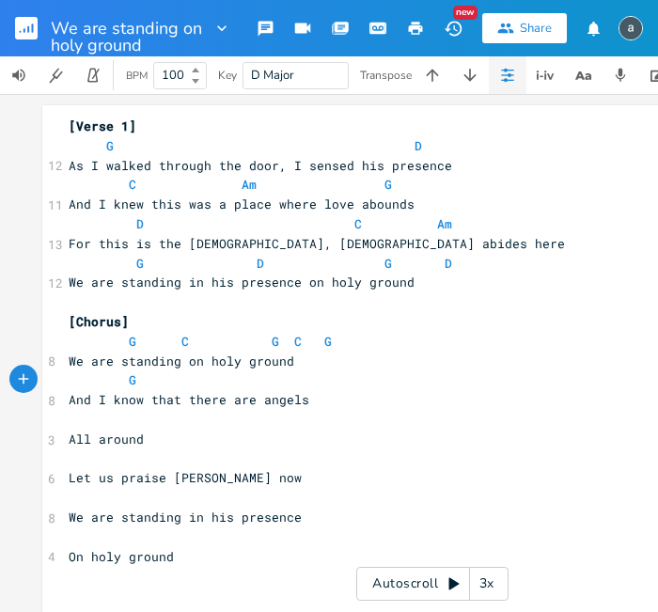
type textarea "G C"
click at [65, 439] on pre "All around" at bounding box center [432, 440] width 735 height 20
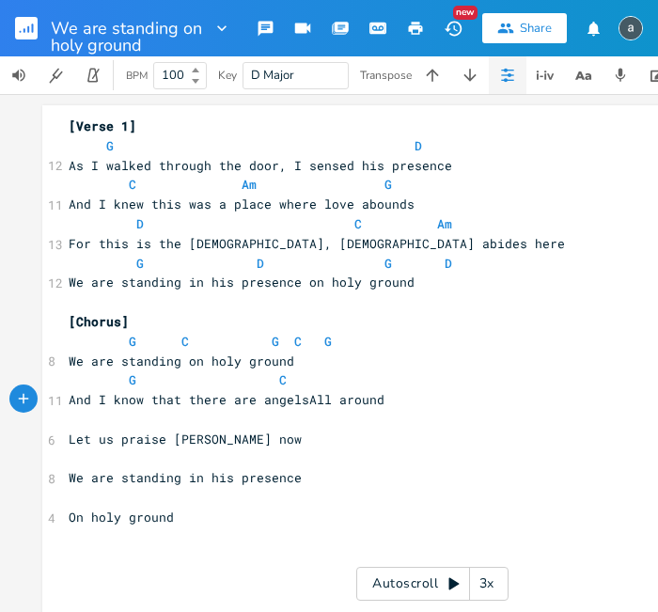
scroll to position [0, 3]
click at [324, 376] on pre "G C" at bounding box center [432, 380] width 735 height 20
type textarea "D"
click at [179, 430] on pre "Let us praise [PERSON_NAME] now" at bounding box center [432, 440] width 735 height 20
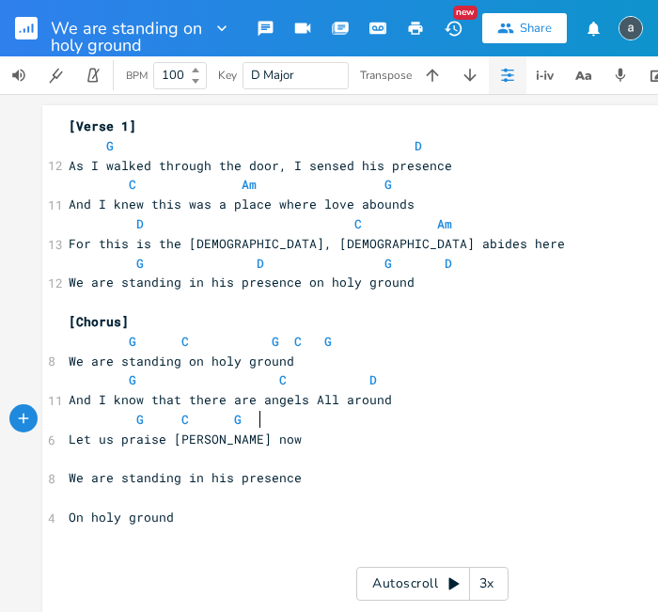
scroll to position [0, 79]
type textarea "G C G C"
click at [57, 517] on div "G C G C xxxxxxxxxx [Verse 1] G D 12 As I walked through the door, I sensed his …" at bounding box center [432, 370] width 780 height 531
click at [65, 513] on pre "On holy ground" at bounding box center [432, 518] width 735 height 20
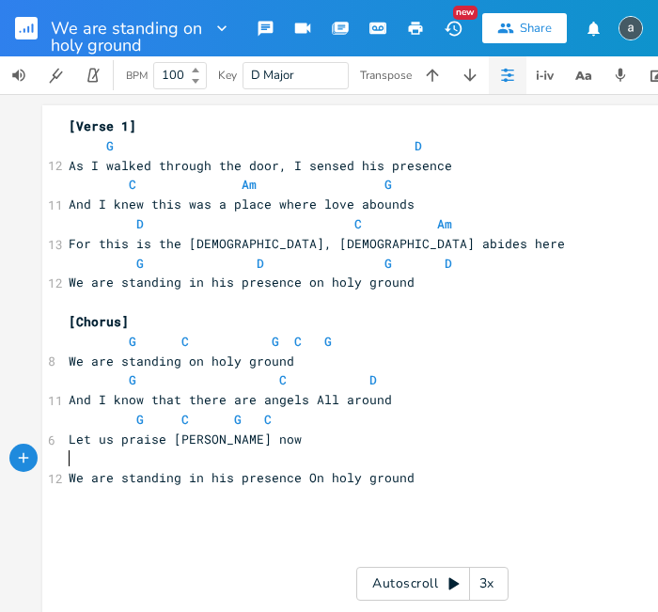
click at [77, 456] on pre "​" at bounding box center [432, 459] width 735 height 20
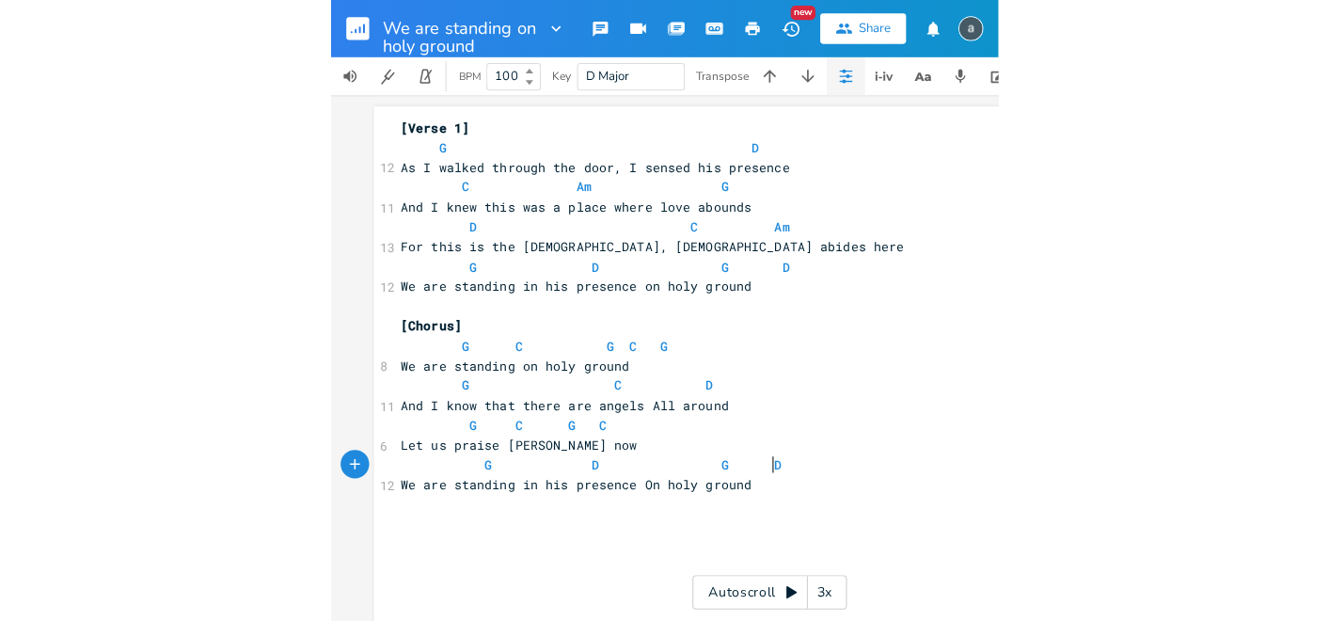
scroll to position [0, 184]
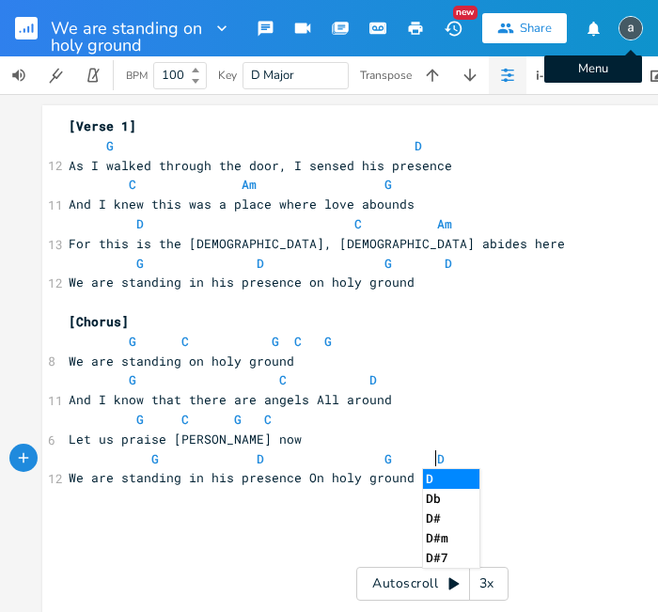
type textarea "G D G D"
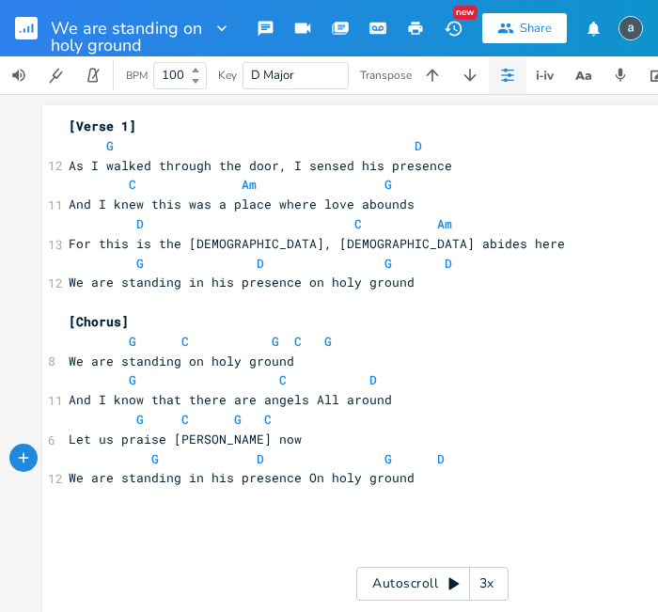
click at [631, 27] on img "button" at bounding box center [631, 28] width 24 height 24
click at [478, 292] on pre "​" at bounding box center [432, 302] width 735 height 20
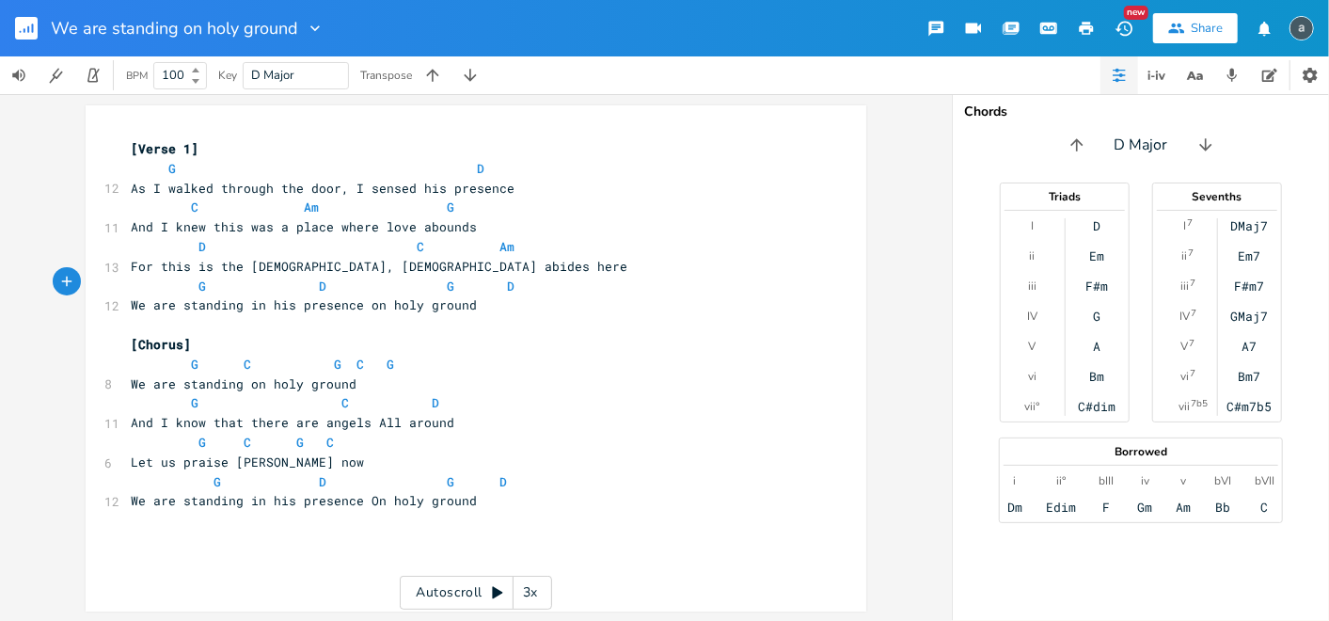
click at [25, 38] on rect "button" at bounding box center [26, 28] width 23 height 23
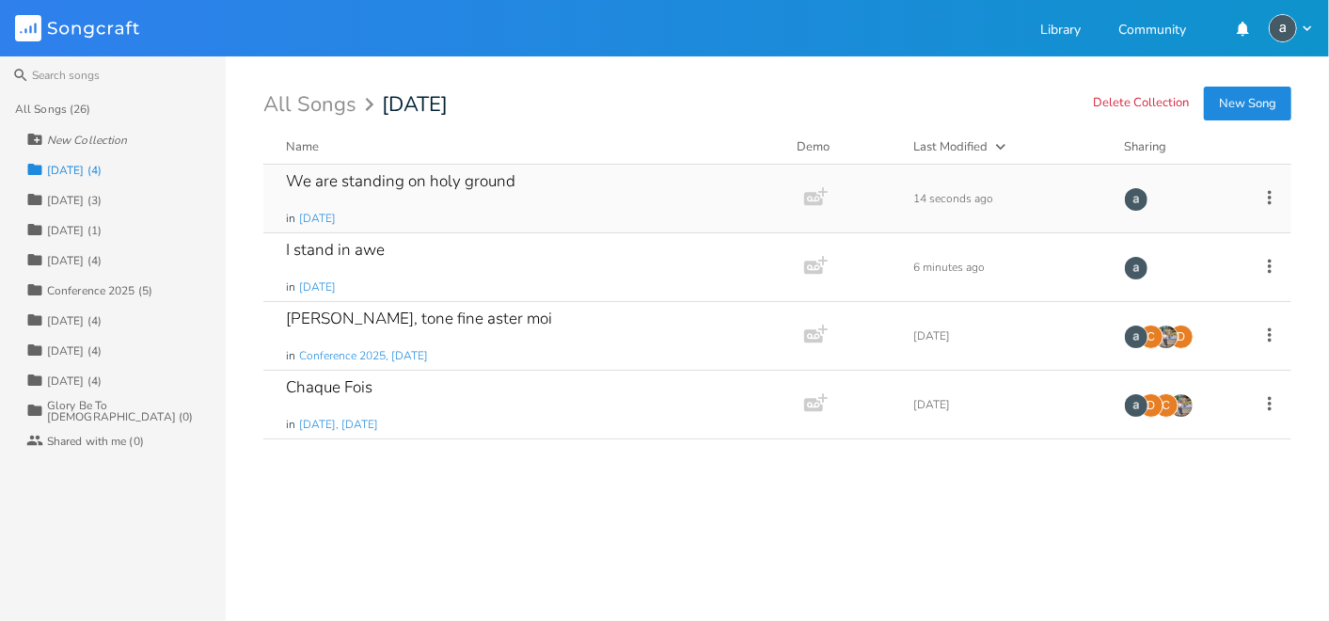
click at [1267, 191] on icon at bounding box center [1269, 197] width 21 height 21
click at [1199, 320] on li "Collaborators Sharing" at bounding box center [1193, 323] width 150 height 32
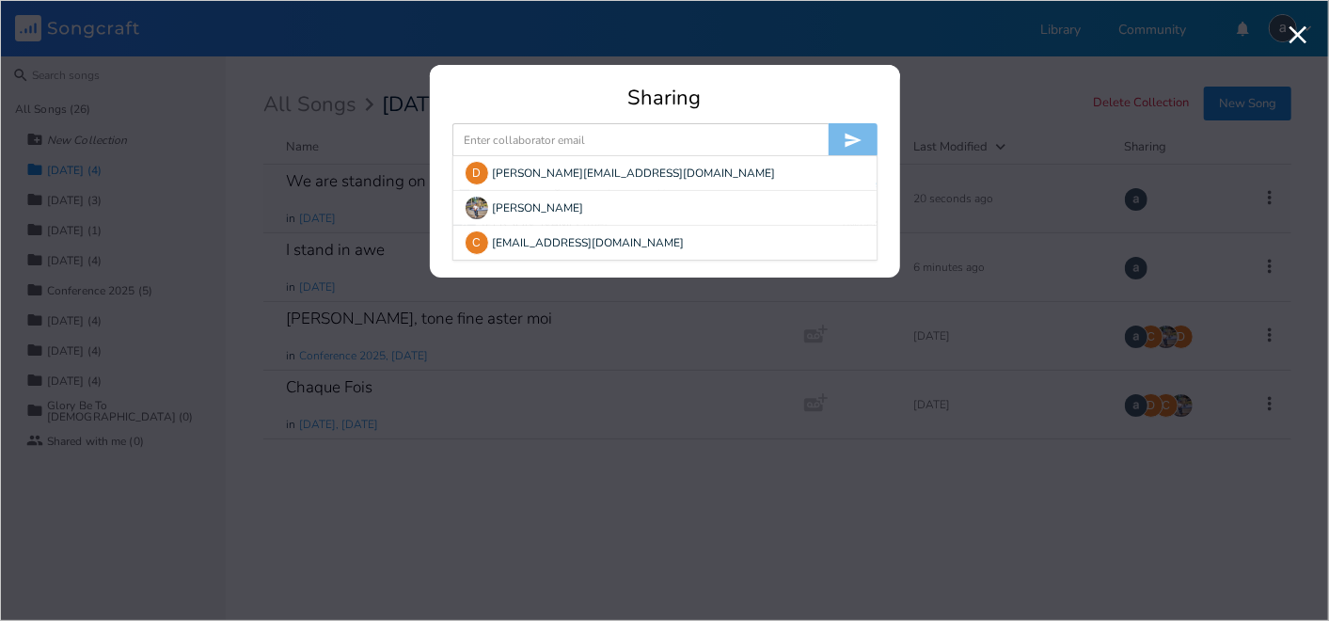
click at [555, 134] on input at bounding box center [640, 140] width 376 height 34
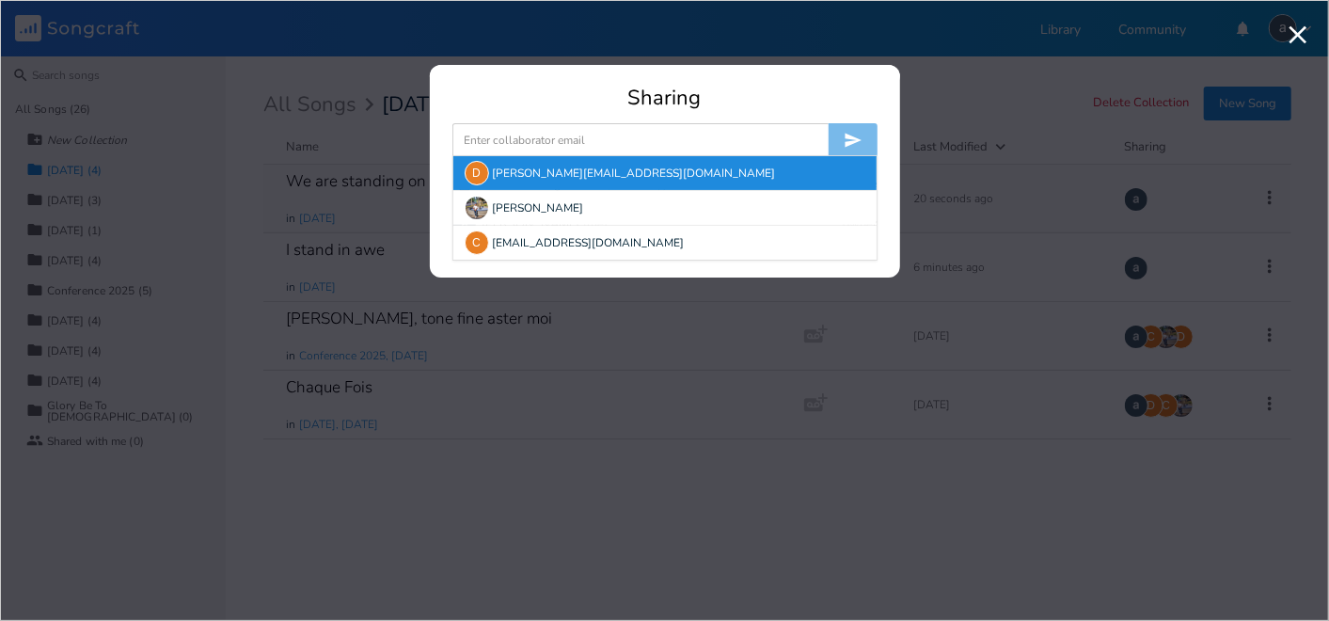
click at [466, 169] on div "D" at bounding box center [477, 173] width 24 height 24
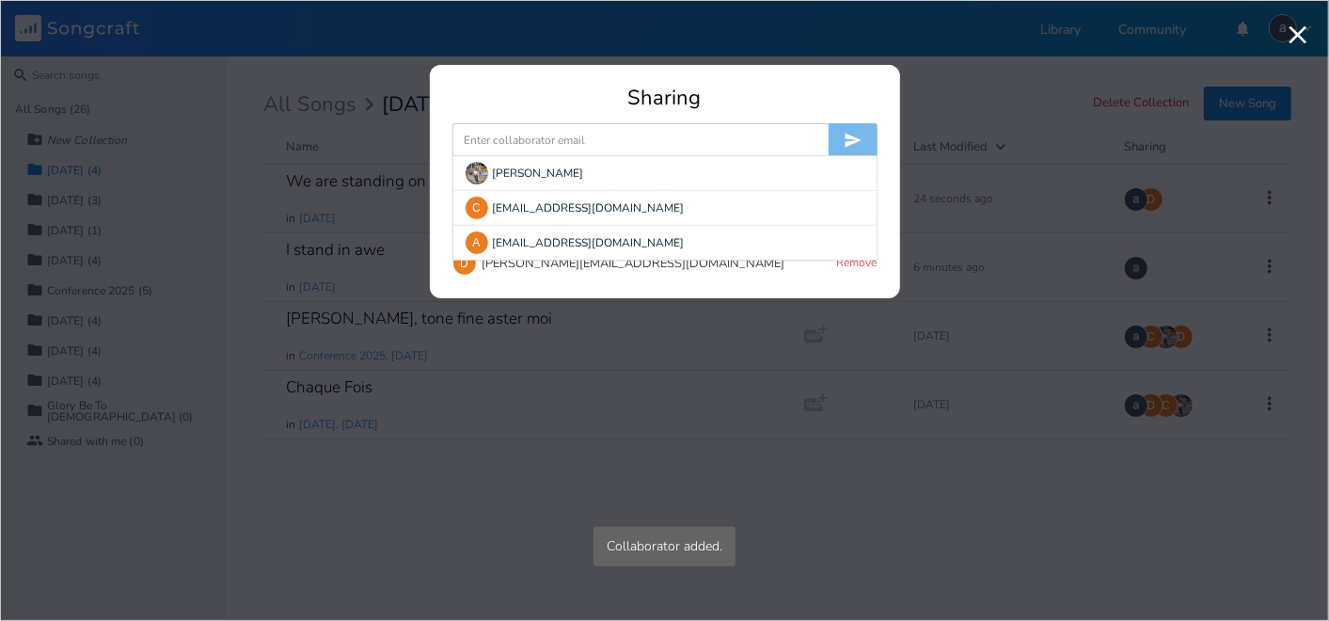
click at [499, 139] on input at bounding box center [640, 140] width 376 height 34
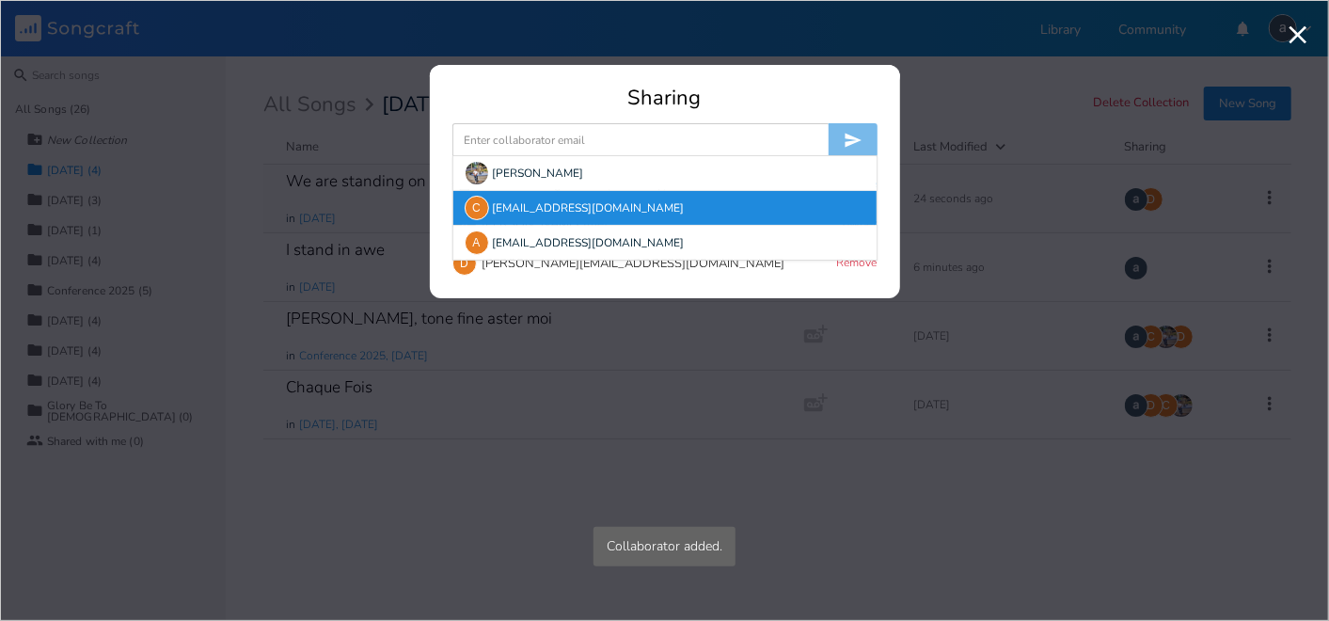
click at [479, 217] on div "C" at bounding box center [477, 208] width 24 height 24
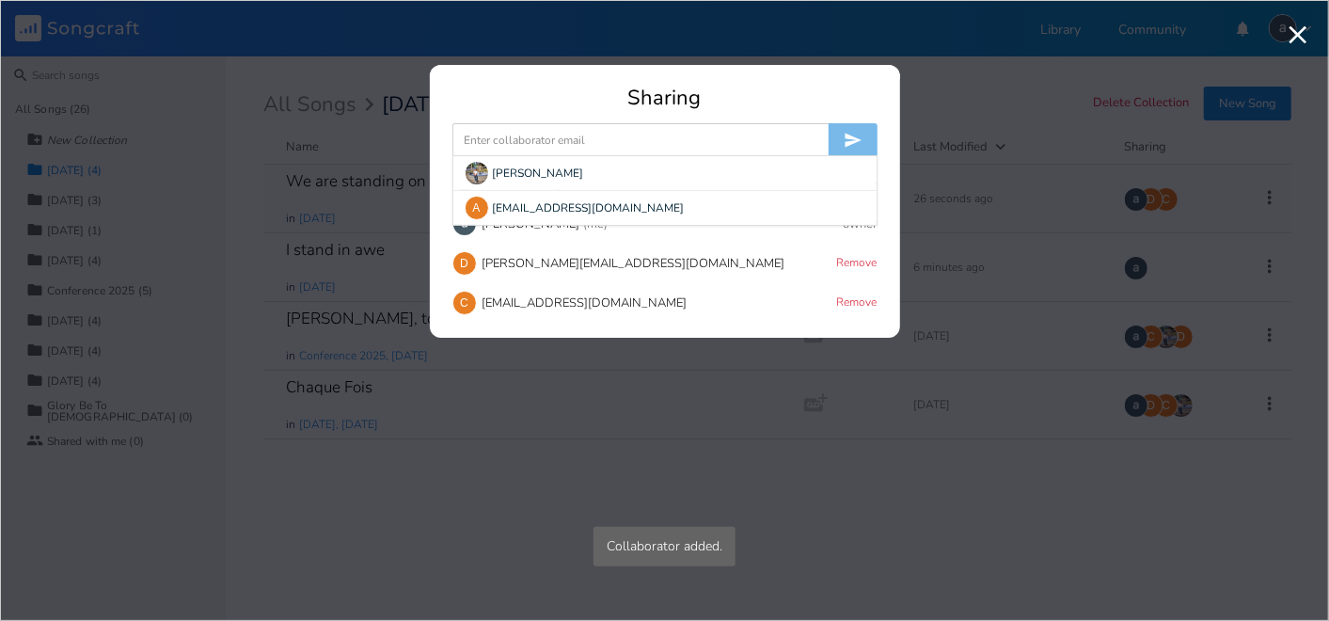
click at [543, 136] on input at bounding box center [640, 140] width 376 height 34
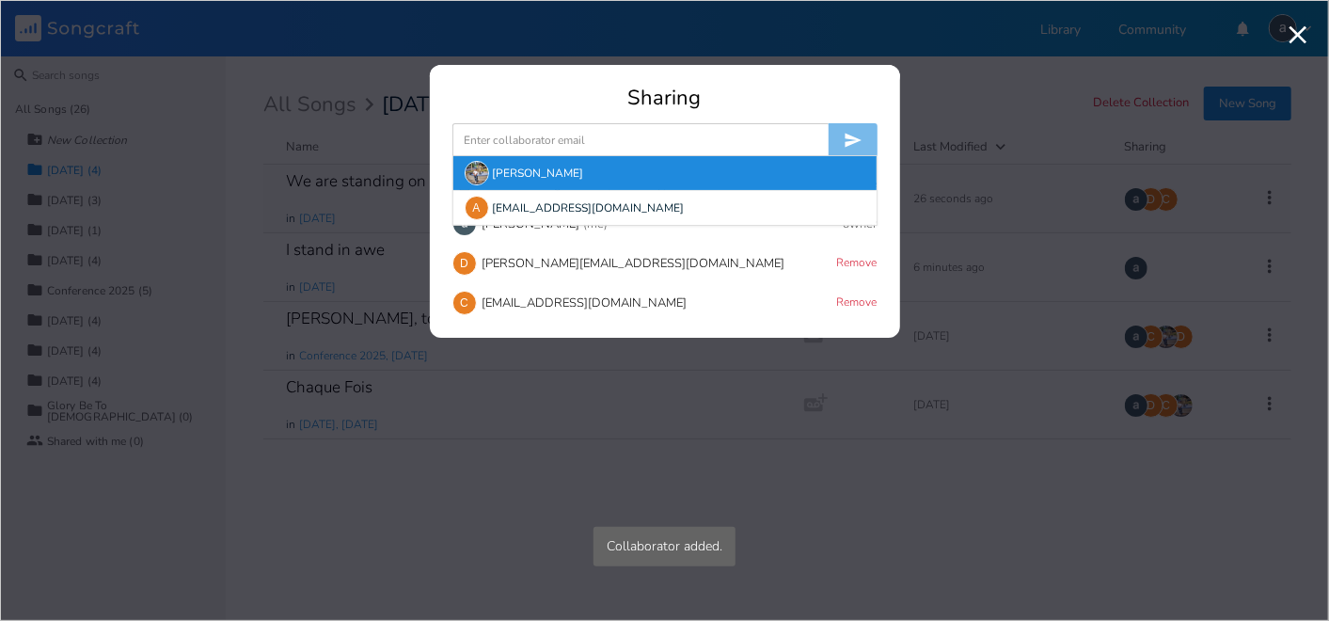
click at [484, 185] on div "[PERSON_NAME]" at bounding box center [664, 173] width 423 height 34
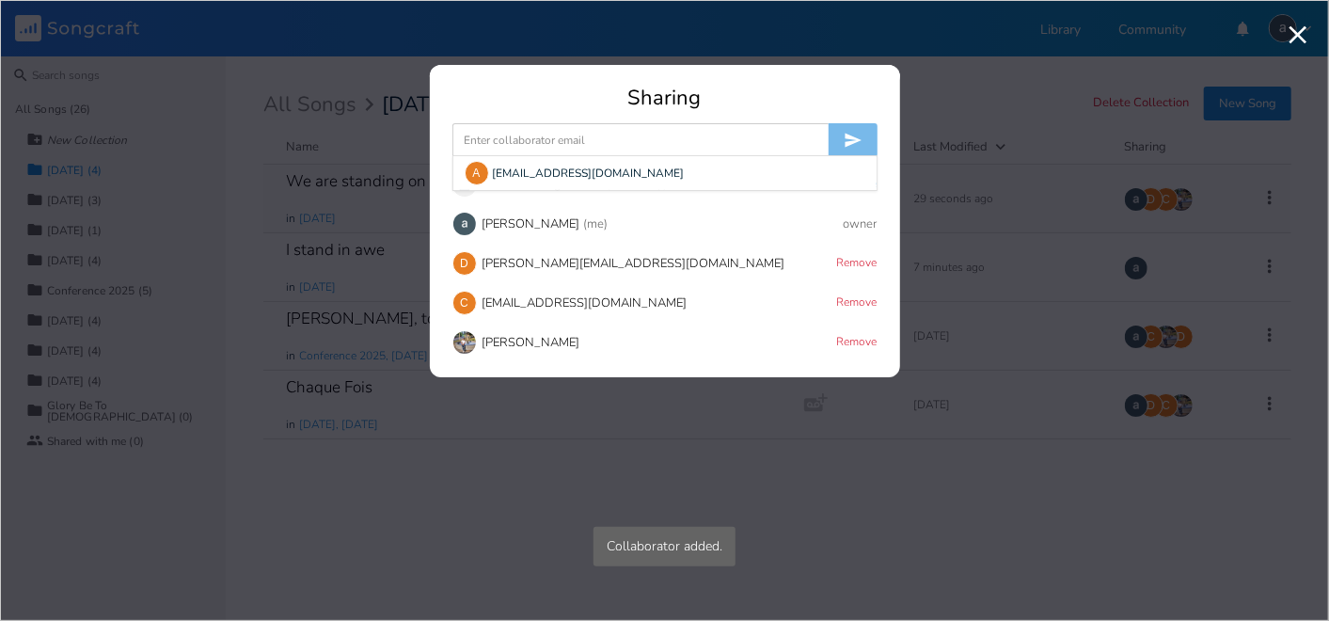
click at [531, 123] on input at bounding box center [640, 140] width 376 height 34
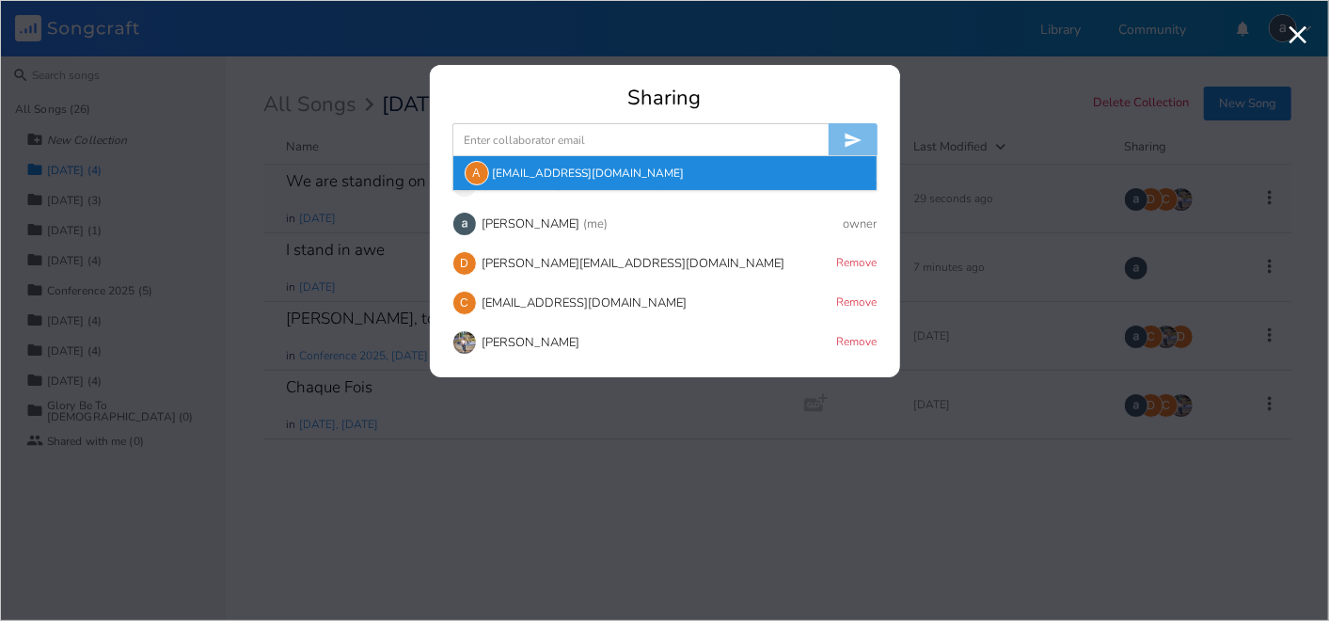
click at [479, 172] on div "A" at bounding box center [477, 173] width 24 height 24
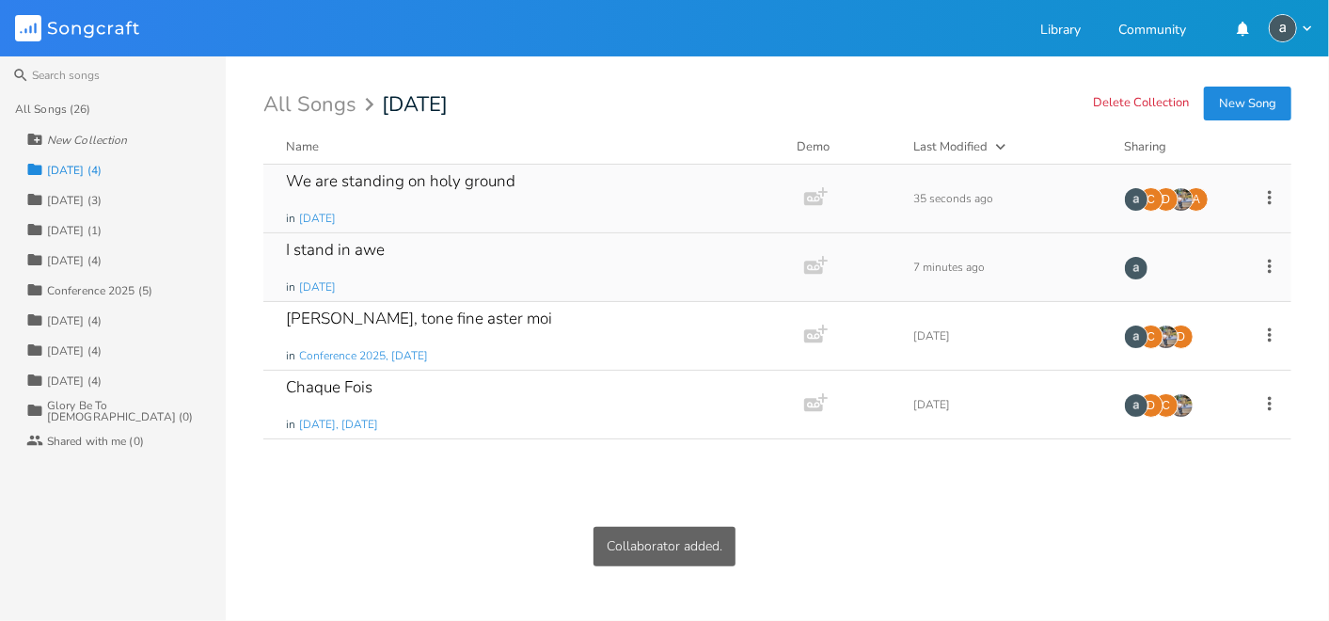
click at [1268, 260] on icon at bounding box center [1269, 266] width 21 height 21
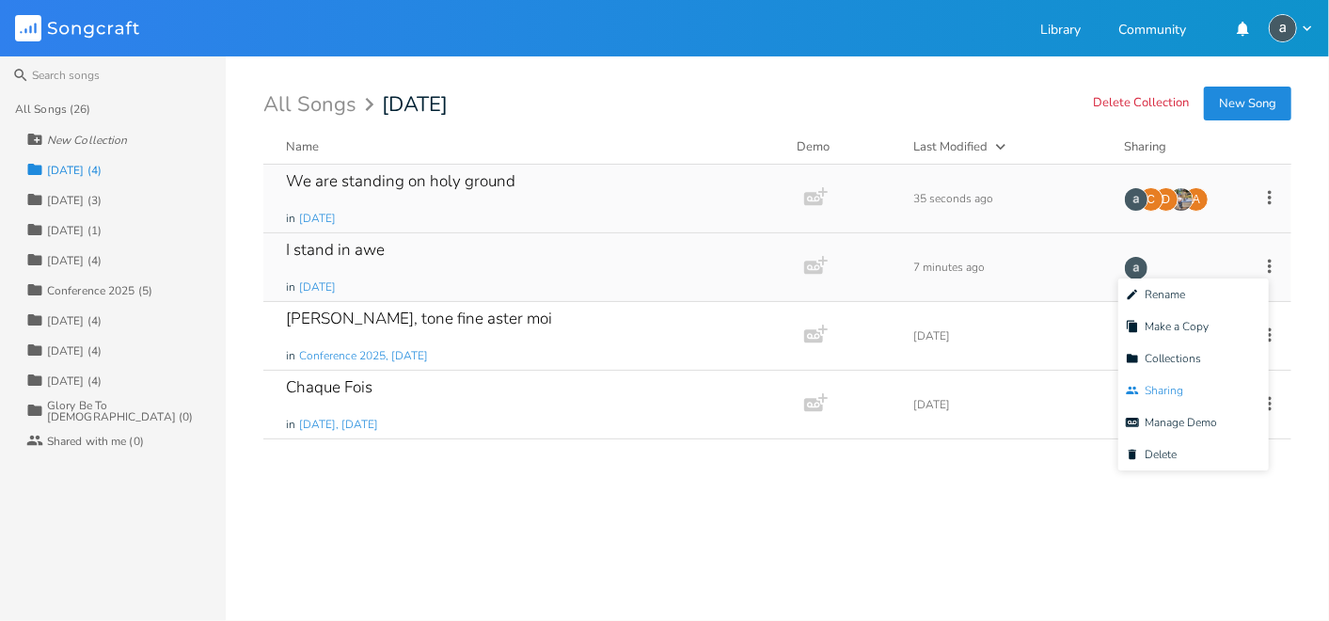
click at [1188, 387] on li "Collaborators Sharing" at bounding box center [1193, 390] width 150 height 32
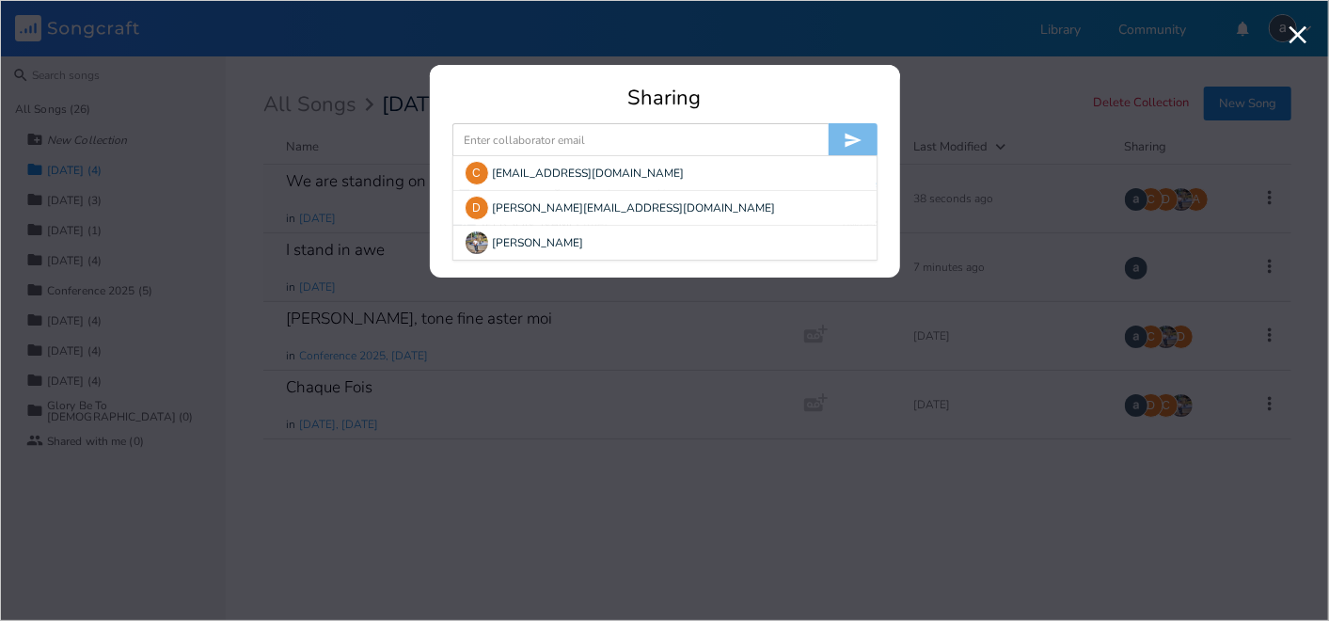
click at [646, 143] on input at bounding box center [640, 140] width 376 height 34
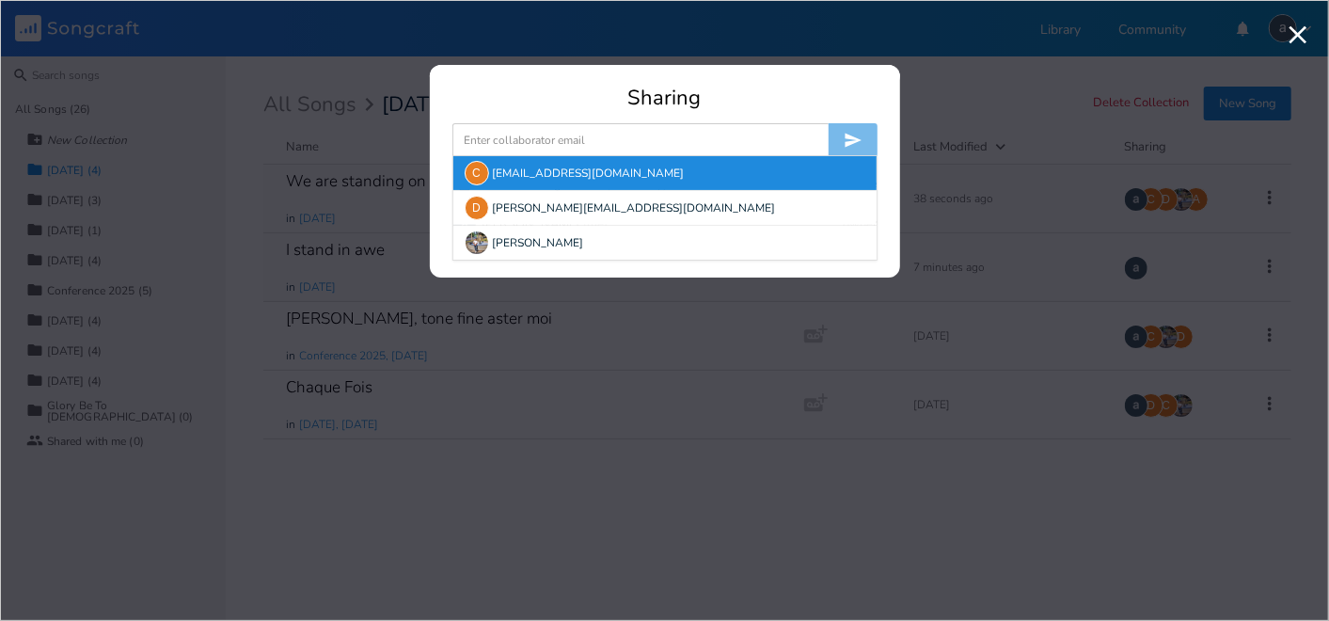
click at [483, 160] on div "C [EMAIL_ADDRESS][DOMAIN_NAME]" at bounding box center [664, 173] width 423 height 34
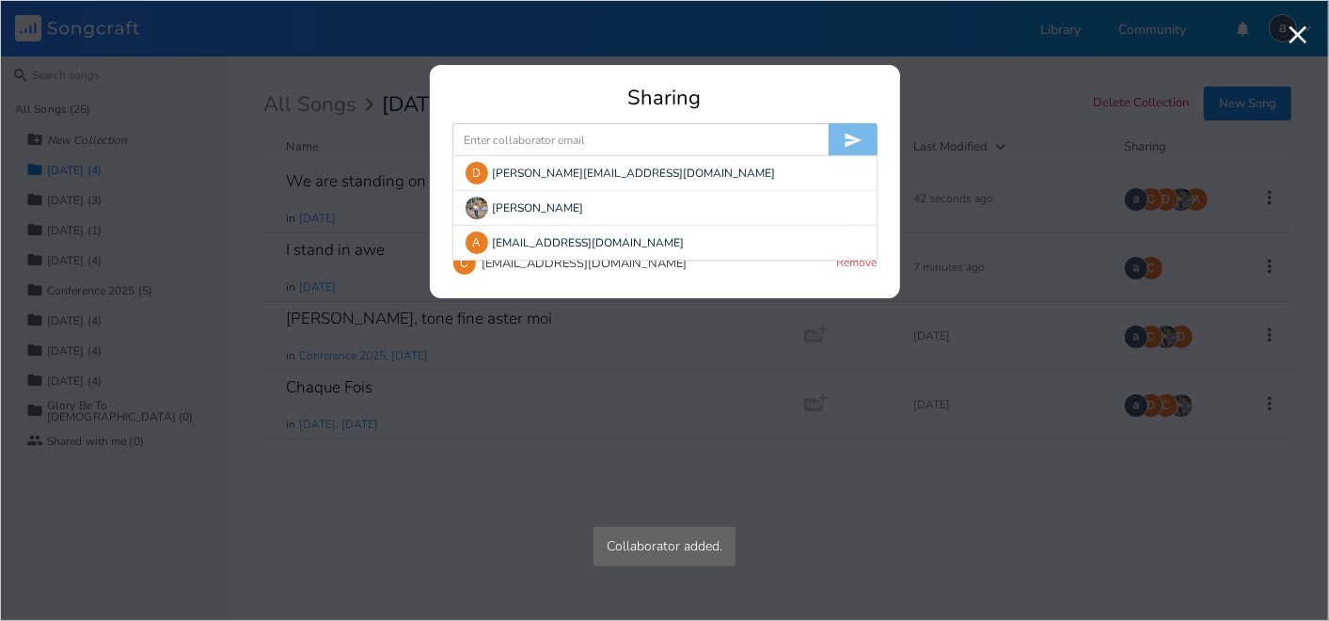
click at [504, 136] on input at bounding box center [640, 140] width 376 height 34
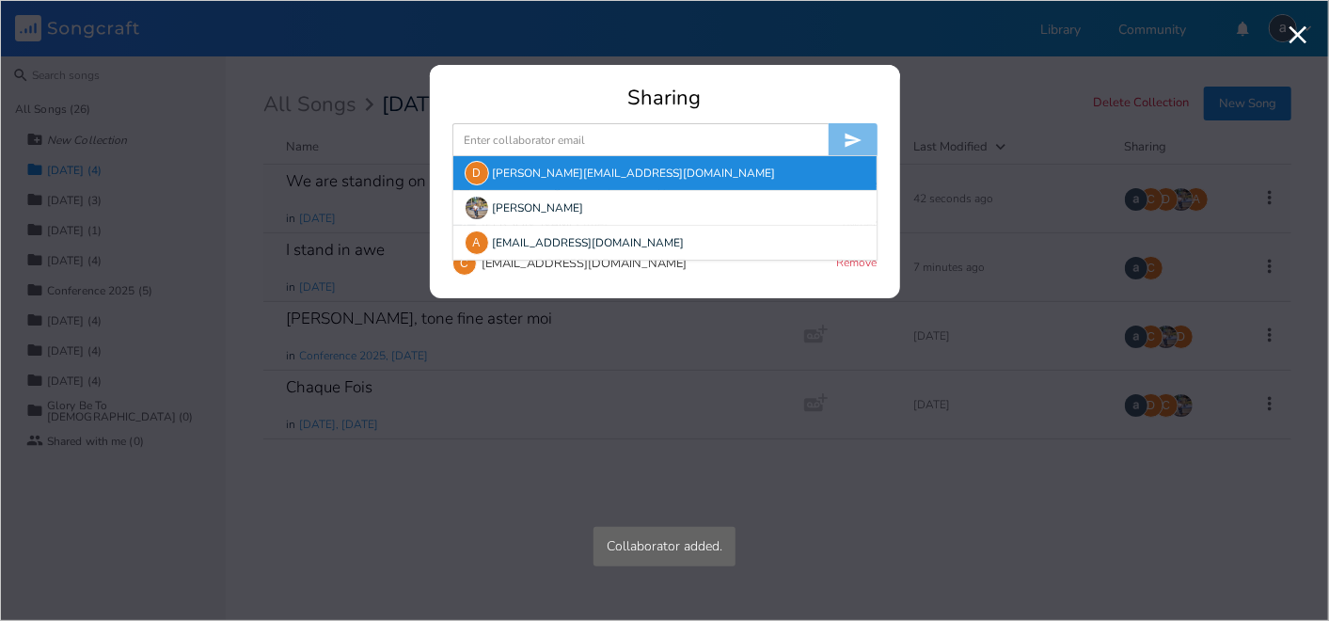
click at [489, 167] on div "D [PERSON_NAME][EMAIL_ADDRESS][DOMAIN_NAME]" at bounding box center [664, 173] width 423 height 34
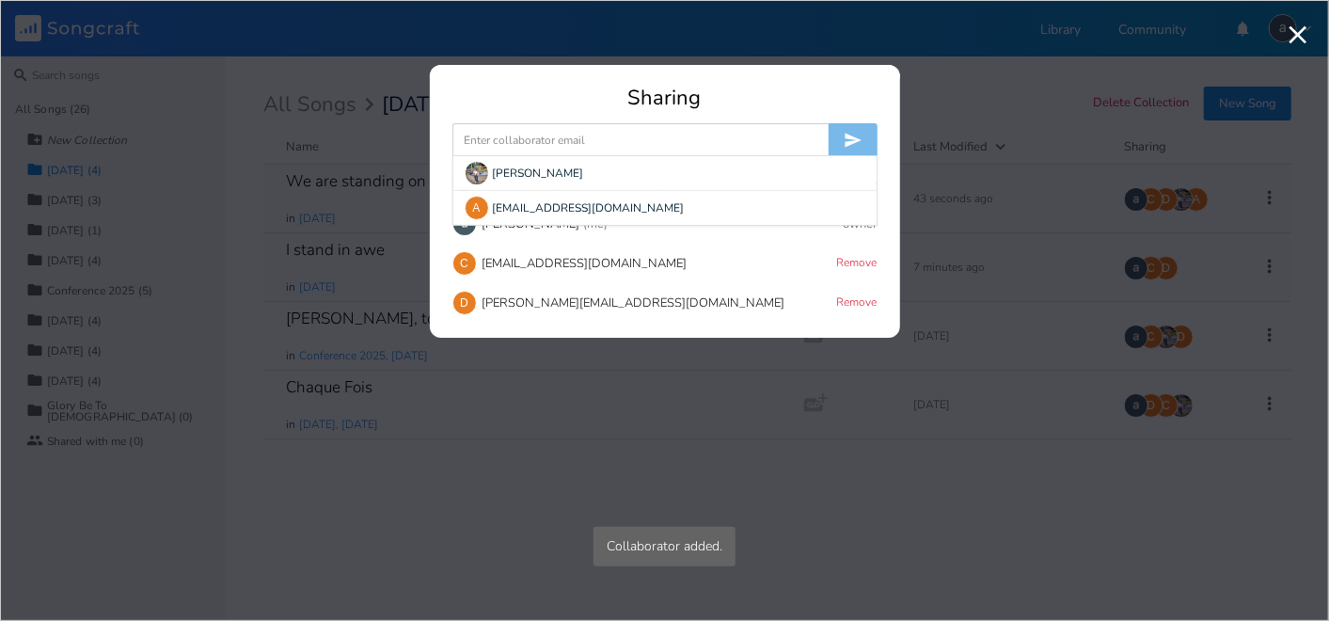
click at [514, 142] on input at bounding box center [640, 140] width 376 height 34
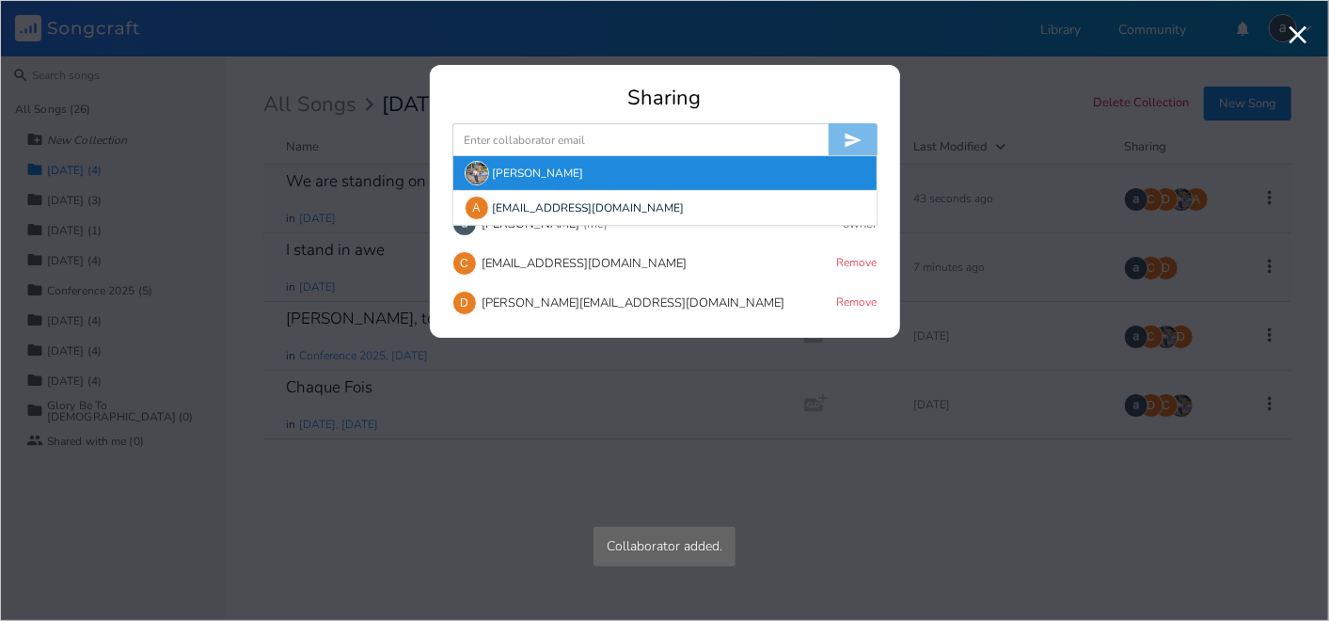
click at [484, 173] on img at bounding box center [477, 173] width 24 height 24
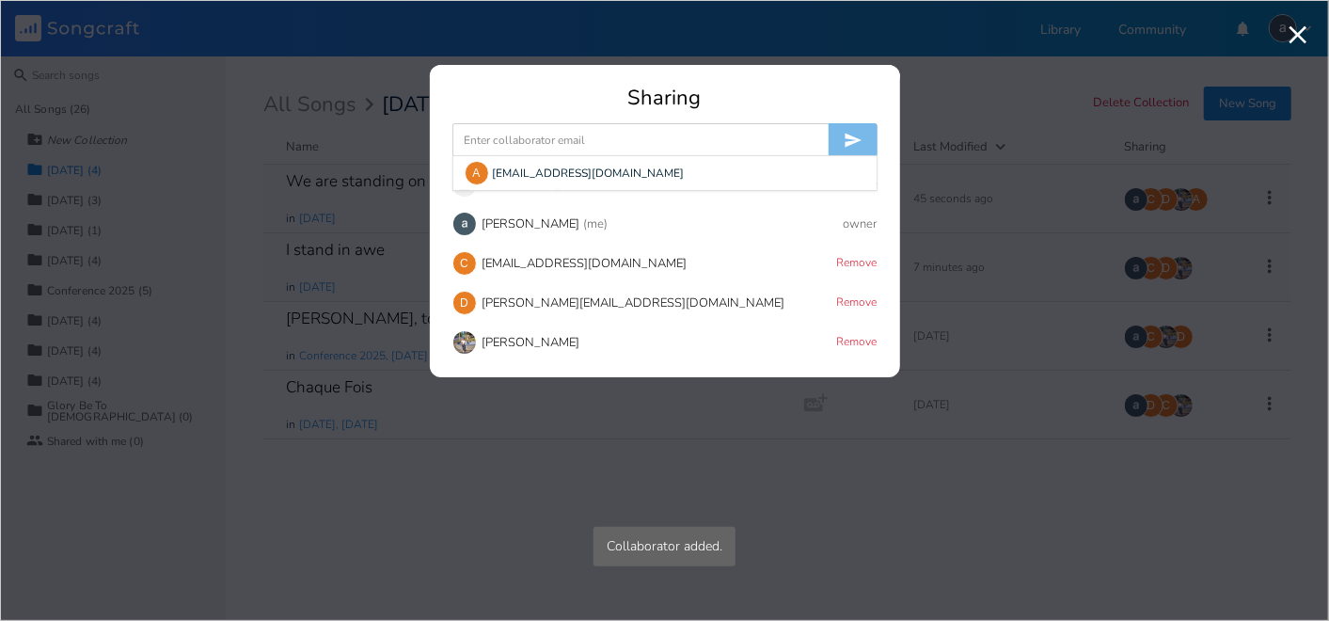
click at [501, 149] on input at bounding box center [640, 140] width 376 height 34
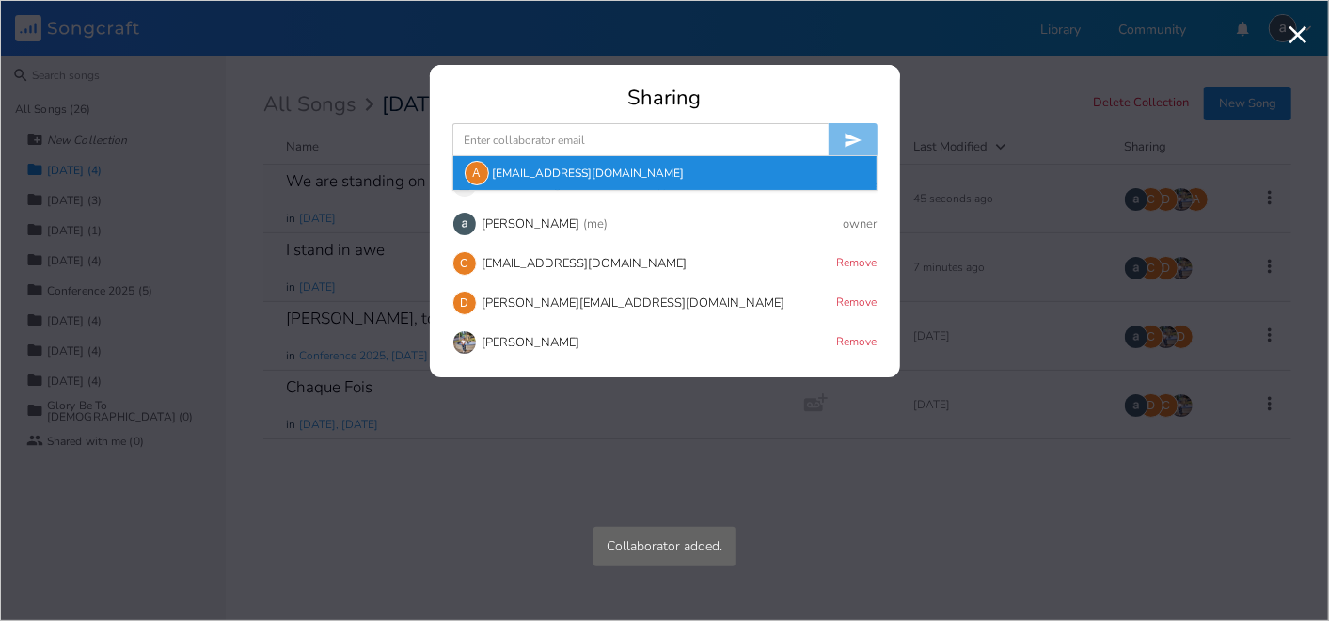
click at [490, 169] on div "A [EMAIL_ADDRESS][DOMAIN_NAME]" at bounding box center [664, 173] width 423 height 34
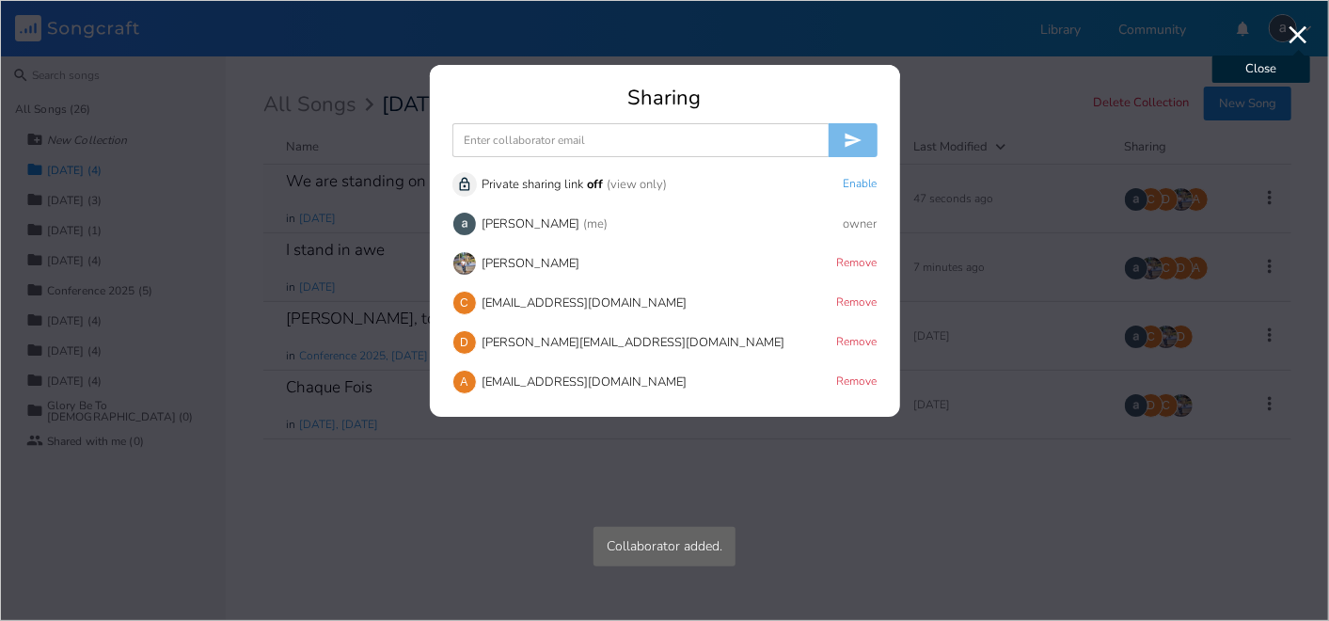
click at [1303, 30] on icon "button" at bounding box center [1298, 35] width 30 height 30
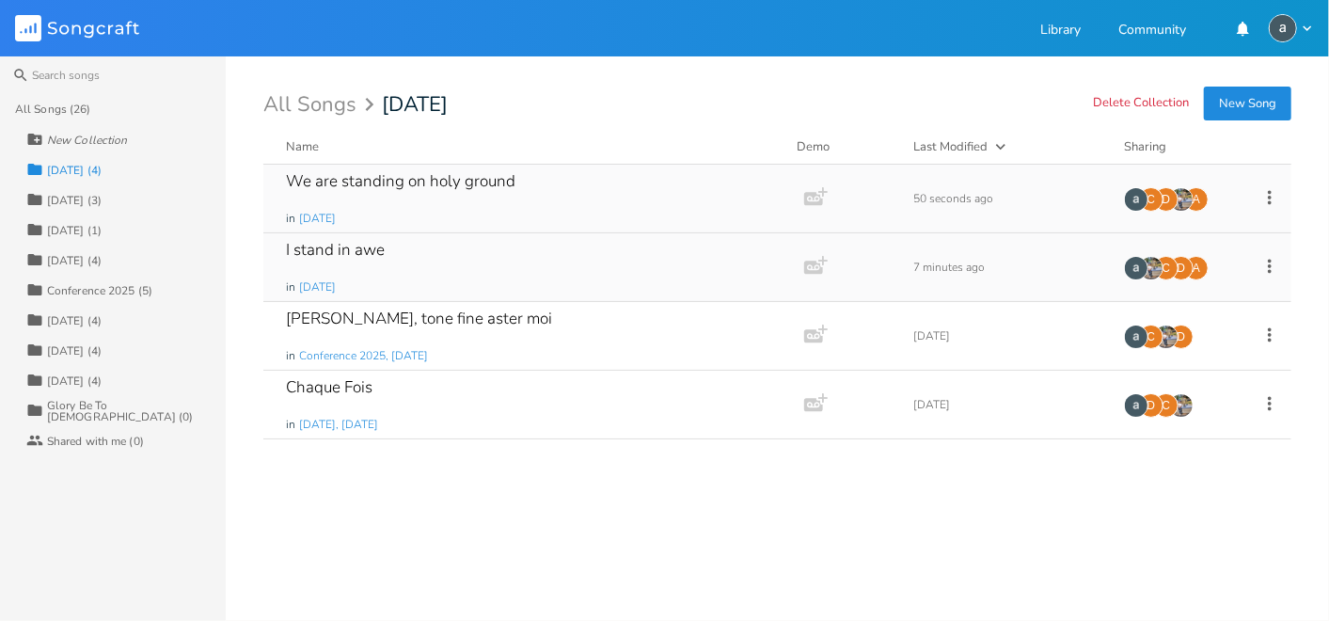
click at [916, 536] on div "We are standing on holy ground in [DATE] Add Demo 50 seconds ago A D C I stand …" at bounding box center [777, 385] width 1028 height 441
click at [610, 283] on div "I stand in awe in [DATE]" at bounding box center [530, 267] width 488 height 68
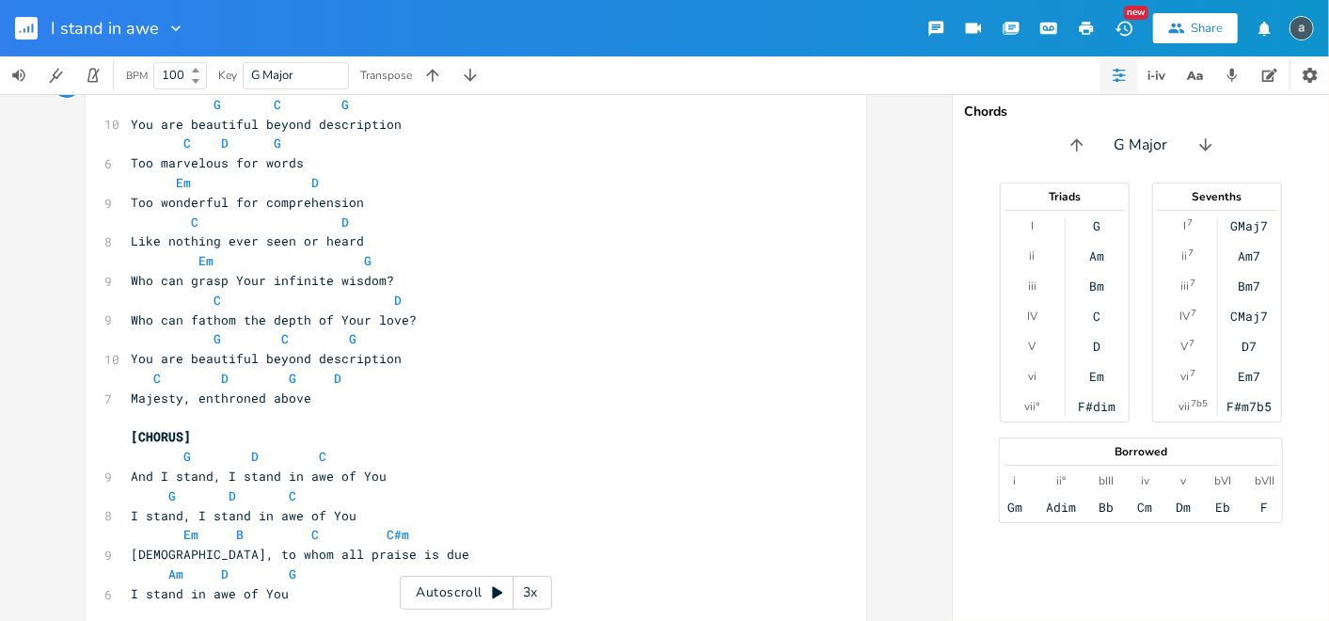
scroll to position [84, 0]
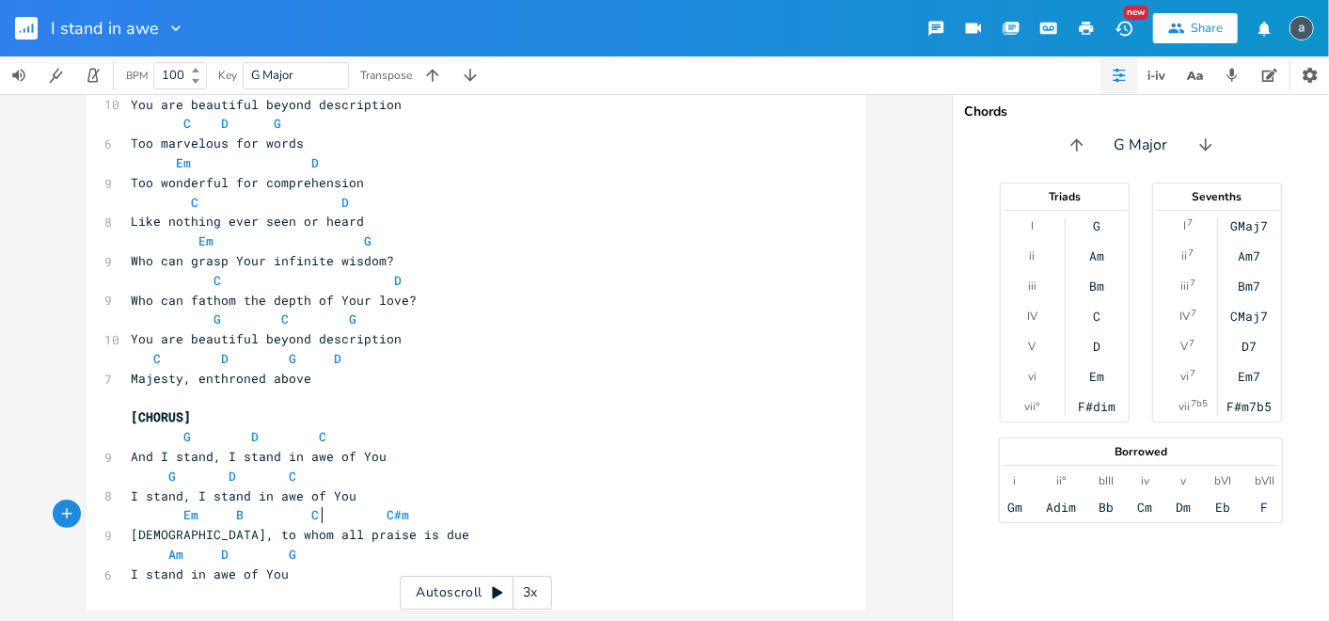
click at [314, 513] on span "Em B C C#m" at bounding box center [270, 514] width 278 height 17
click at [242, 512] on span "Em B C C#m" at bounding box center [270, 514] width 278 height 17
type textarea "D"
click at [180, 557] on span "Am D G" at bounding box center [213, 553] width 165 height 17
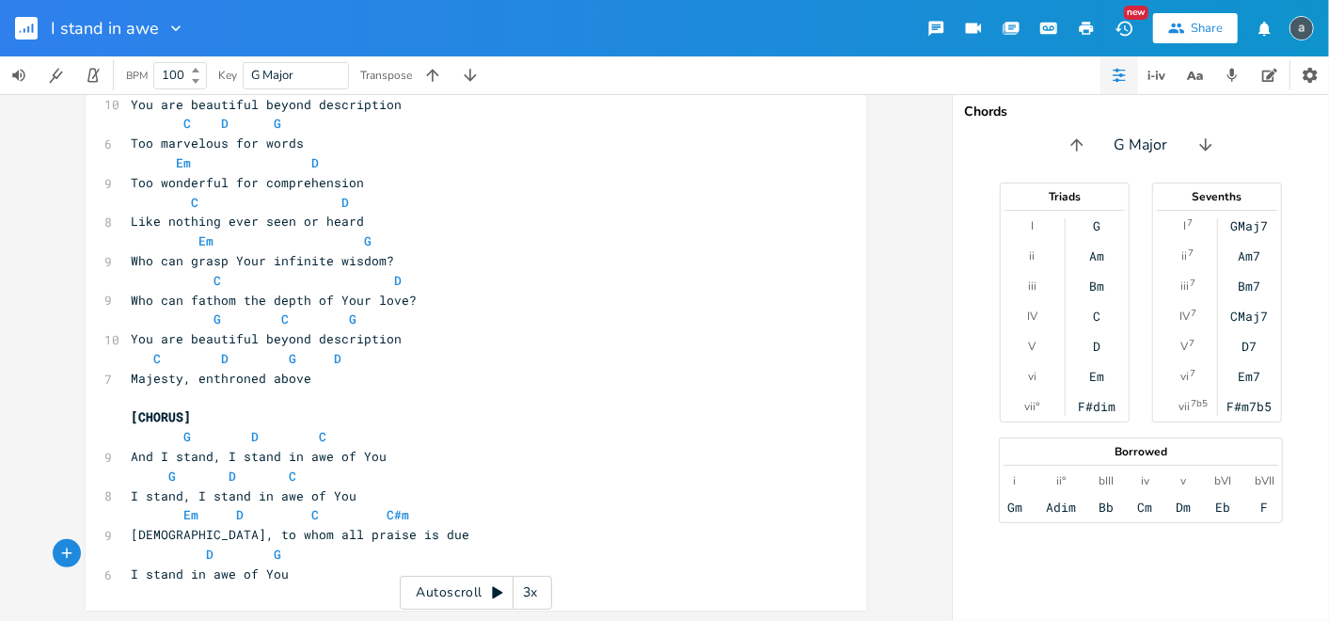
type textarea "C"
click at [398, 519] on pre "Em D C C#m" at bounding box center [466, 515] width 679 height 20
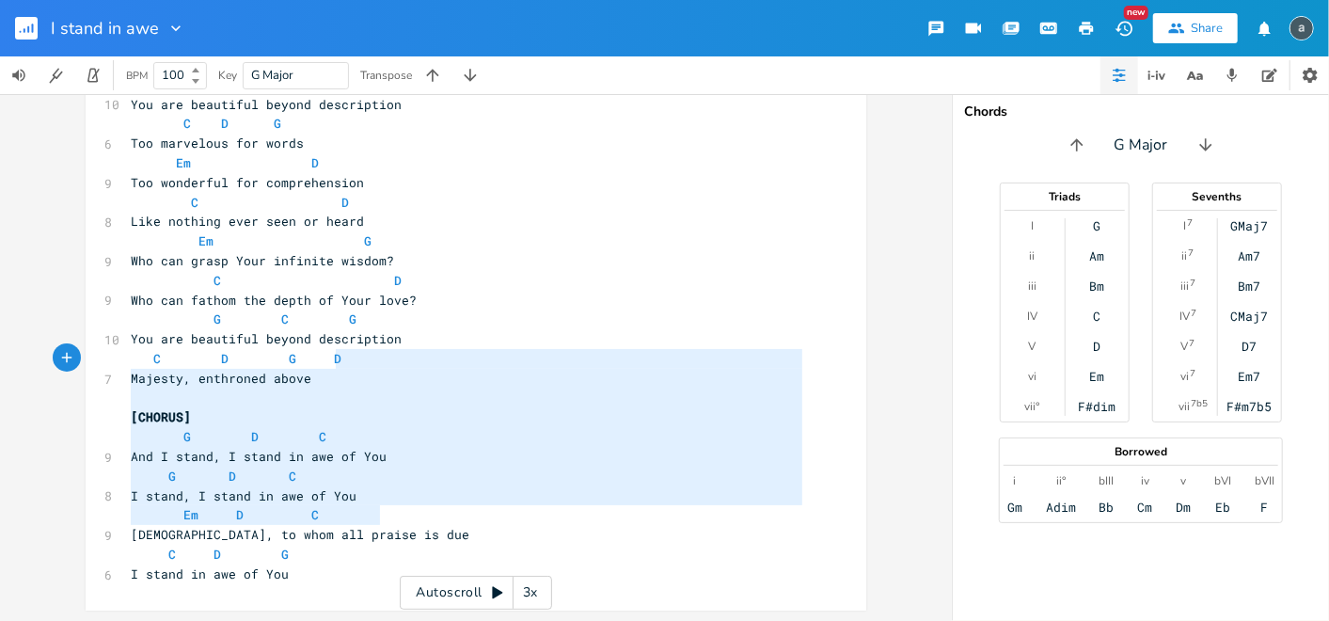
drag, startPoint x: 398, startPoint y: 519, endPoint x: 501, endPoint y: 355, distance: 193.6
click at [501, 355] on div "[Verse 1] G C G 10 You are beautiful beyond description C D G 6 Too marvelous f…" at bounding box center [466, 319] width 679 height 528
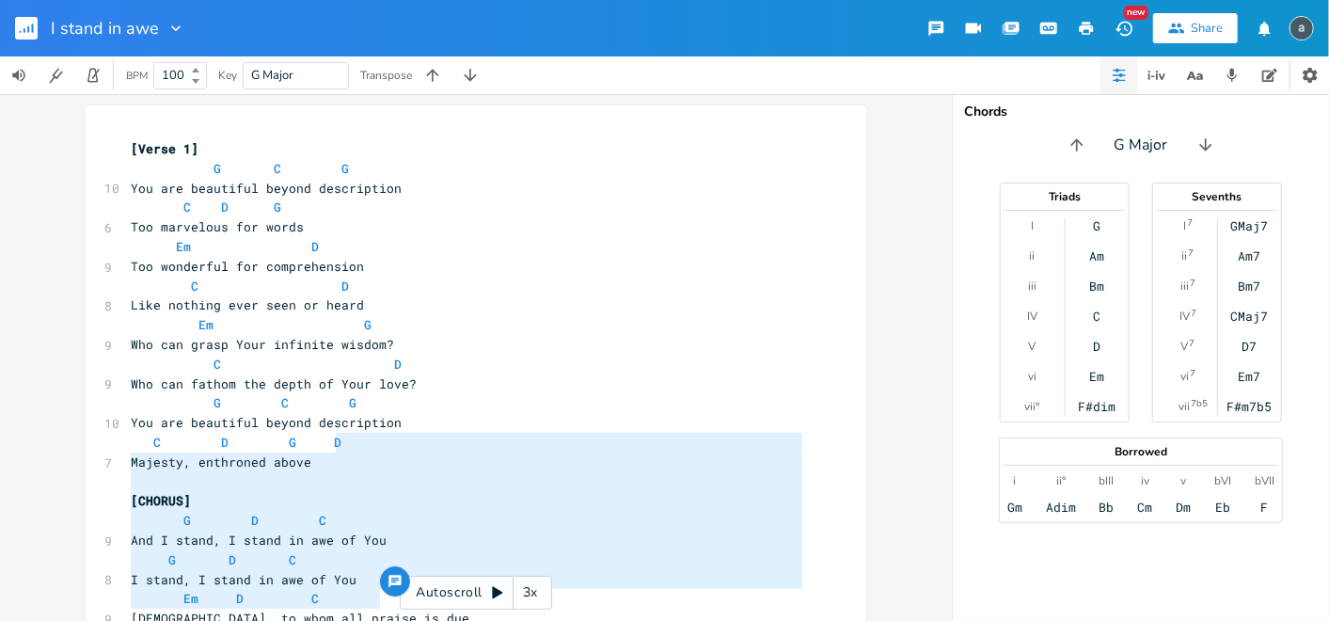
type textarea "Majesty, enthroned above [CHORUS] G D C And I stand, I stand in awe of You G D …"
click at [918, 145] on div "Majesty, enthroned above [CHORUS] G D C And I stand, I stand in awe of You G D …" at bounding box center [476, 357] width 952 height 527
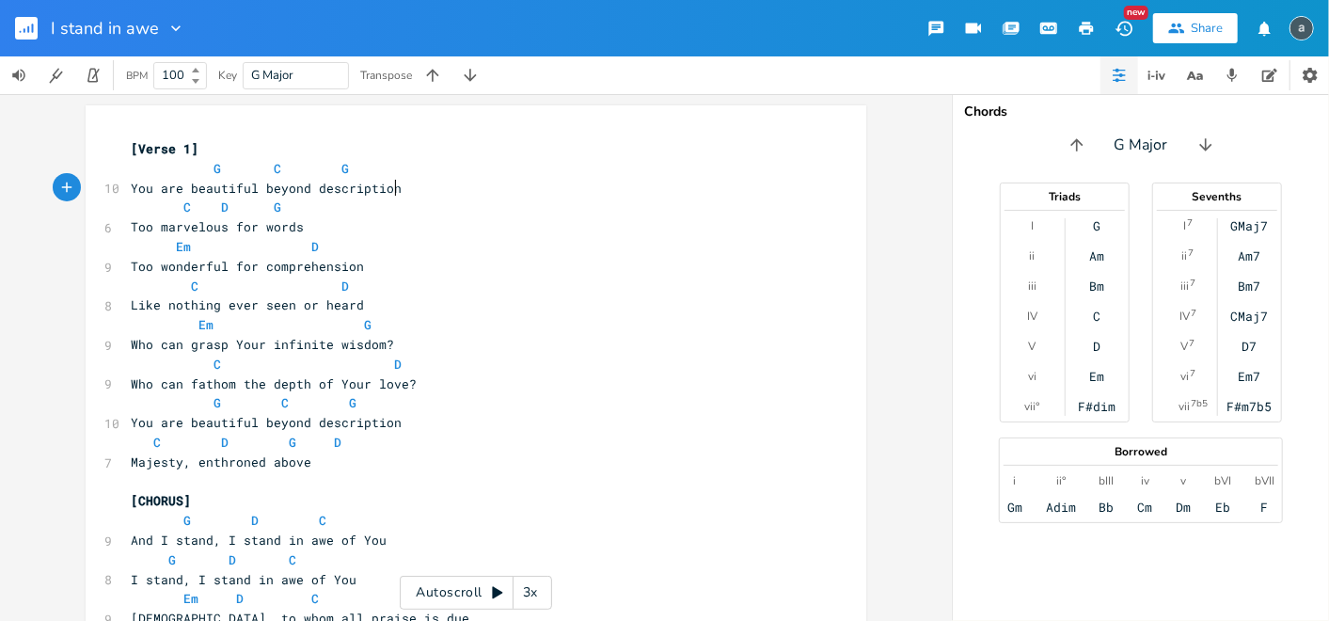
click at [649, 180] on pre "You are beautiful beyond description" at bounding box center [466, 189] width 679 height 20
click at [26, 27] on rect "button" at bounding box center [26, 28] width 23 height 23
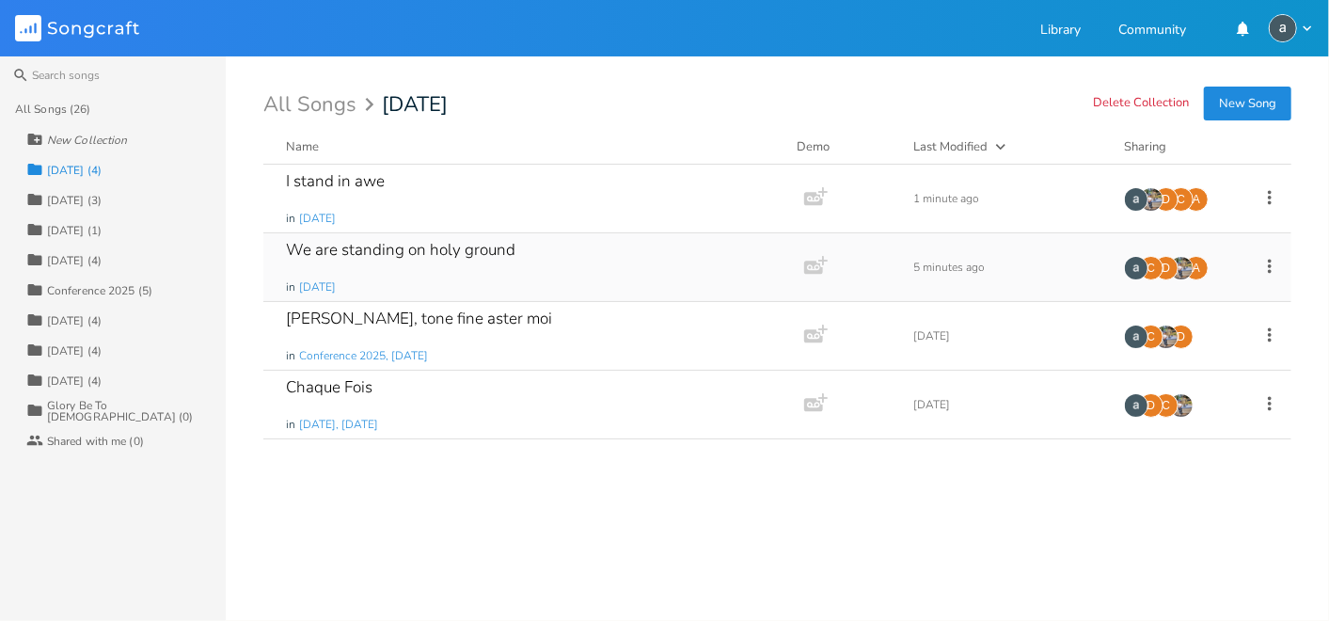
click at [348, 246] on div "We are standing on holy ground" at bounding box center [400, 250] width 229 height 16
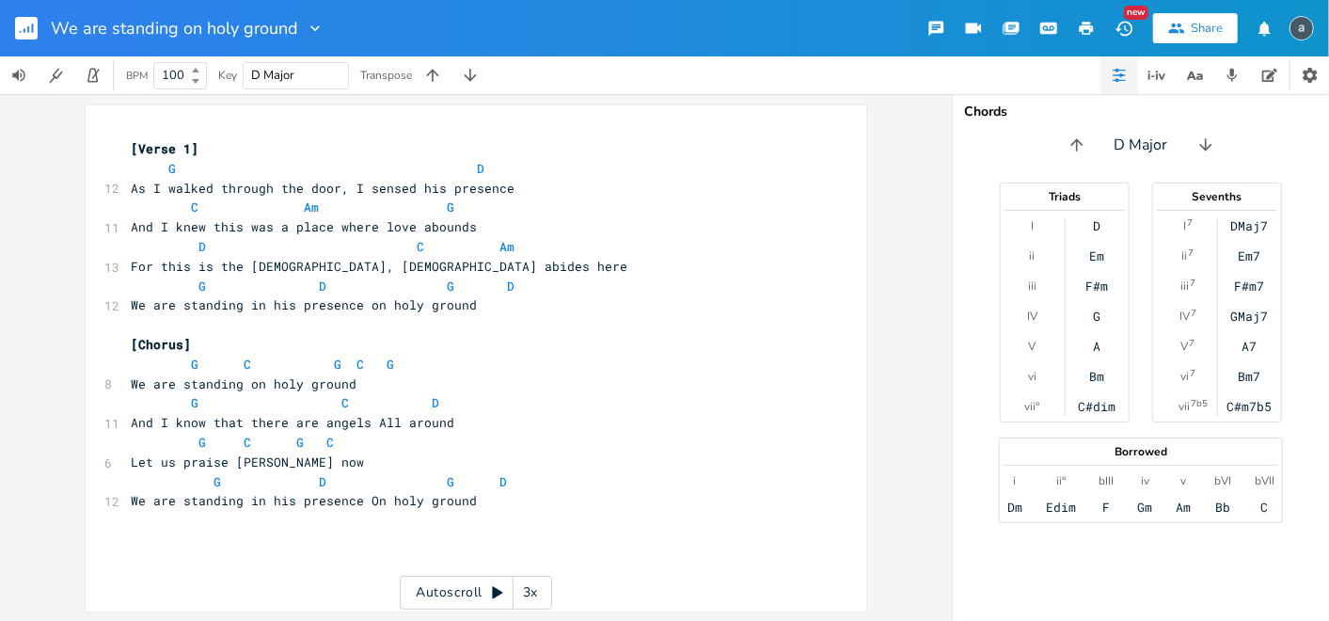
type input "G"
